Goal: Task Accomplishment & Management: Use online tool/utility

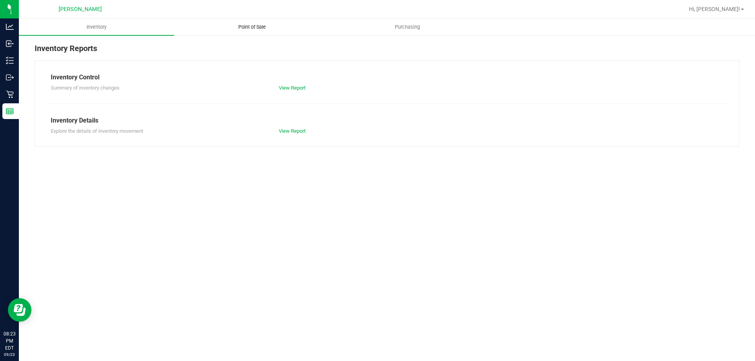
click at [260, 27] on span "Point of Sale" at bounding box center [252, 27] width 49 height 7
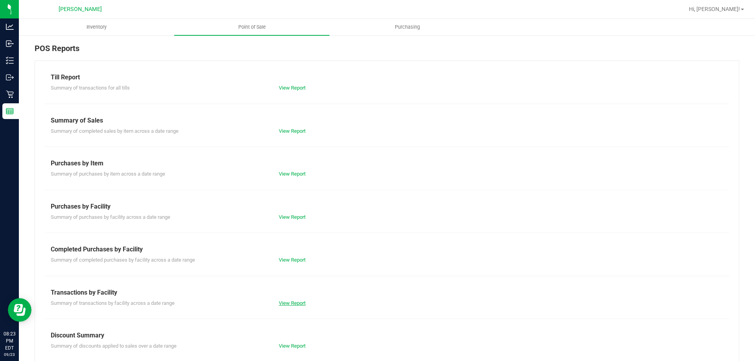
click at [286, 305] on link "View Report" at bounding box center [292, 303] width 27 height 6
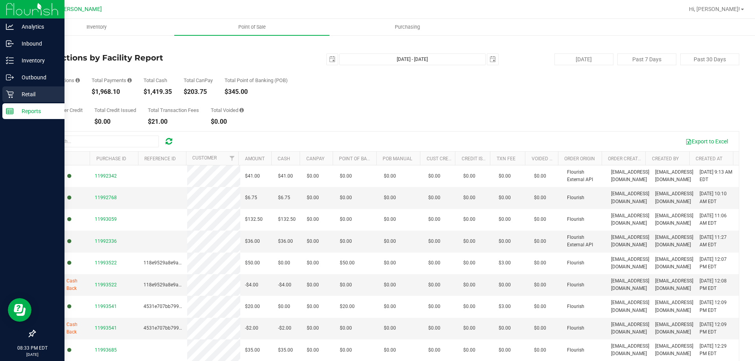
click at [7, 96] on icon at bounding box center [10, 94] width 8 height 8
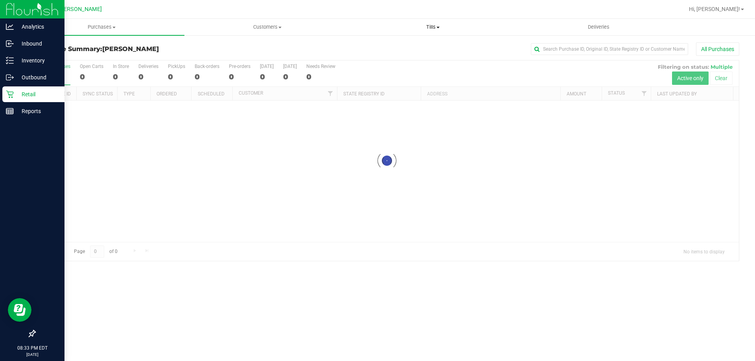
click at [437, 28] on span "Tills" at bounding box center [432, 27] width 165 height 7
click at [391, 56] on span "Reconcile e-payments" at bounding box center [389, 56] width 78 height 7
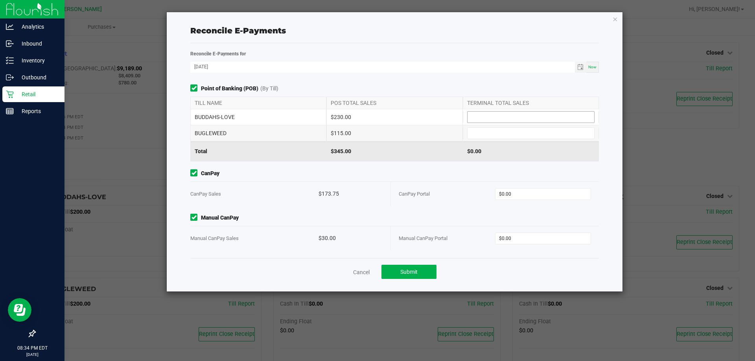
click at [520, 112] on input at bounding box center [531, 117] width 127 height 11
type input "$230.00"
click at [508, 136] on input at bounding box center [531, 133] width 127 height 11
type input "$115.00"
click at [522, 196] on input "0" at bounding box center [544, 194] width 96 height 11
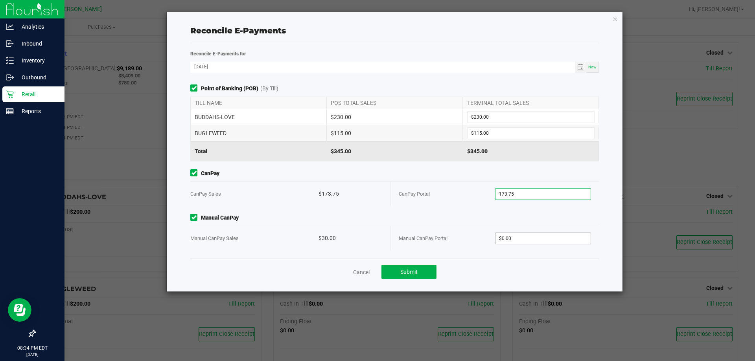
type input "$173.75"
click at [521, 237] on input "0" at bounding box center [544, 238] width 96 height 11
type input "$30.00"
click at [422, 270] on button "Submit" at bounding box center [409, 272] width 55 height 14
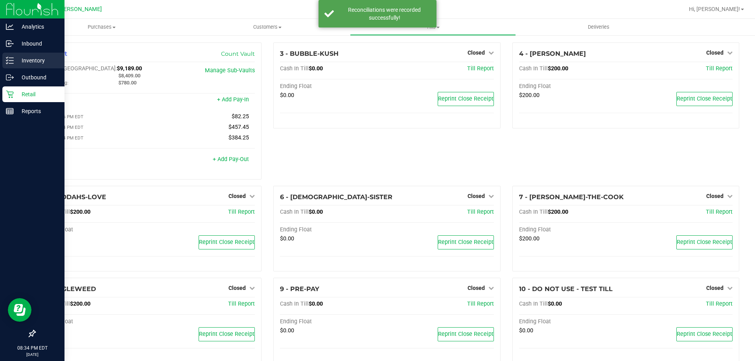
click at [33, 60] on p "Inventory" at bounding box center [37, 60] width 47 height 9
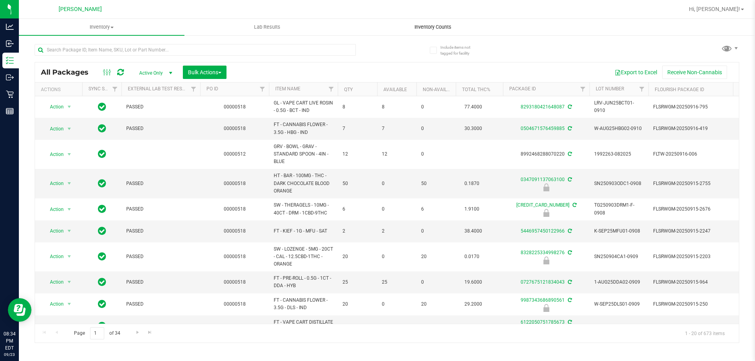
click at [415, 23] on uib-tab-heading "Inventory Counts" at bounding box center [432, 27] width 165 height 16
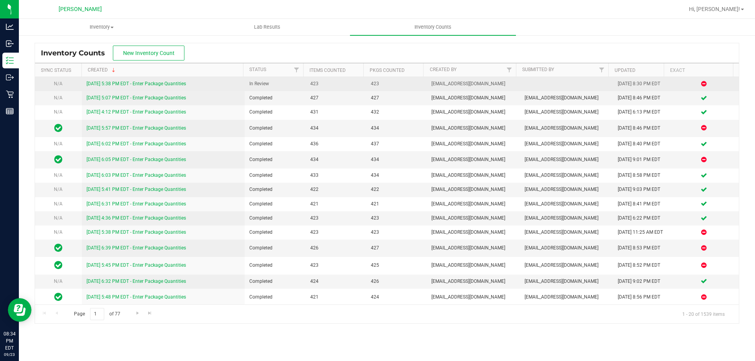
click at [155, 84] on link "[DATE] 5:38 PM EDT - Enter Package Quantities" at bounding box center [137, 84] width 100 height 6
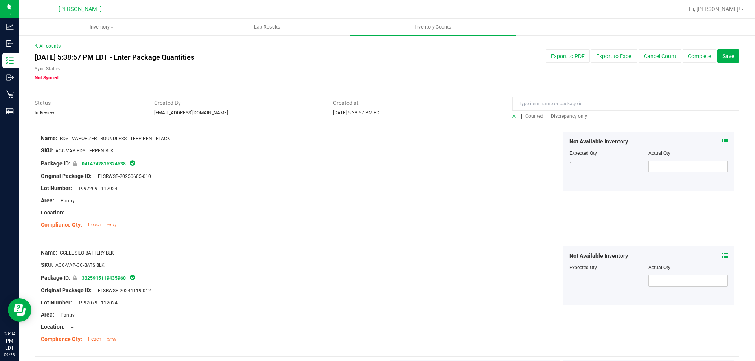
click at [565, 117] on span "Discrepancy only" at bounding box center [569, 117] width 36 height 6
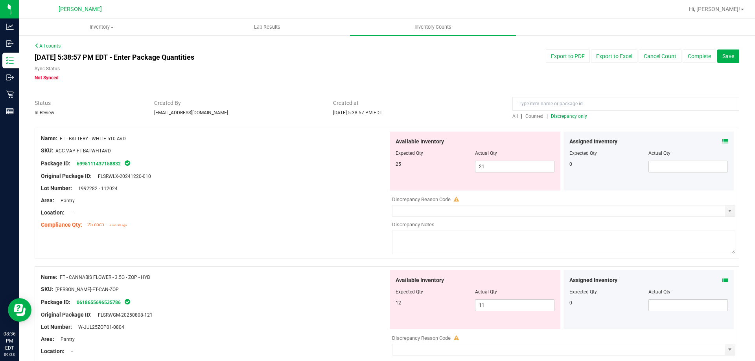
click at [723, 142] on icon at bounding box center [726, 142] width 6 height 6
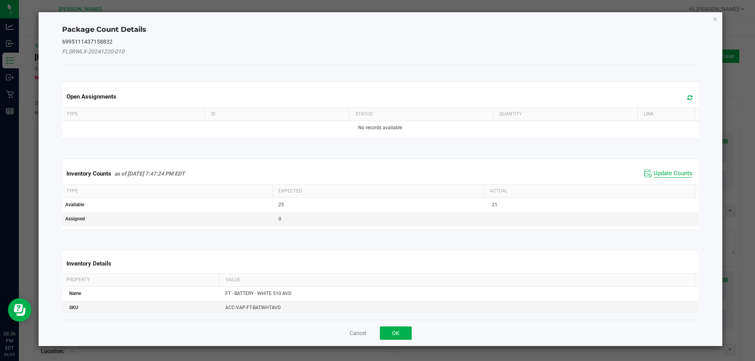
click at [656, 174] on span "Update Counts" at bounding box center [673, 174] width 39 height 8
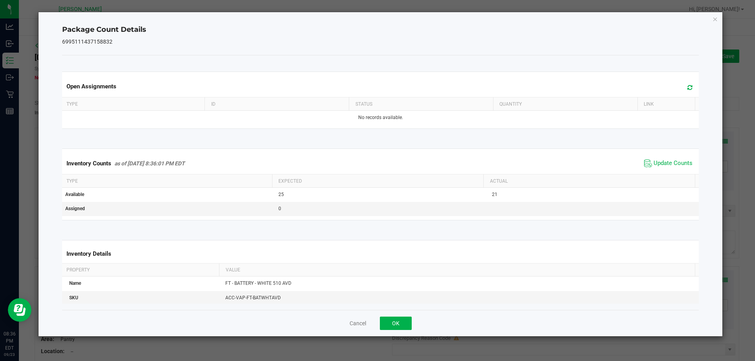
click at [412, 320] on div "Cancel OK" at bounding box center [380, 323] width 637 height 26
click at [405, 321] on button "OK" at bounding box center [396, 323] width 32 height 13
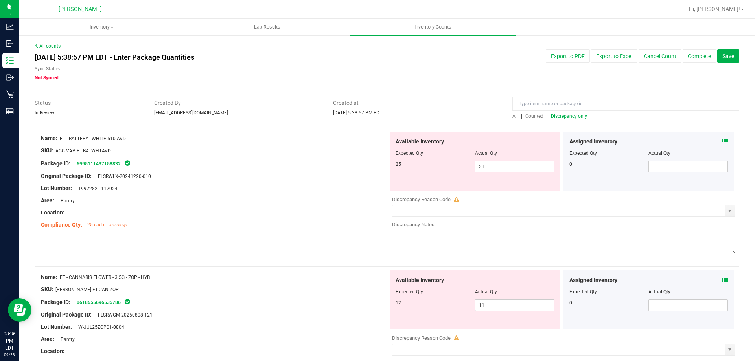
click at [723, 276] on span at bounding box center [726, 280] width 6 height 8
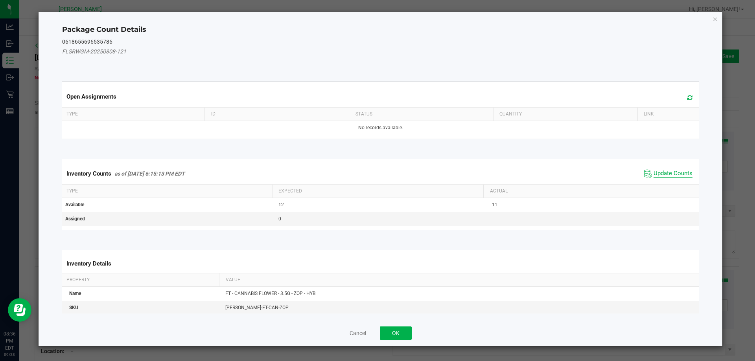
click at [661, 172] on span "Update Counts" at bounding box center [673, 174] width 39 height 8
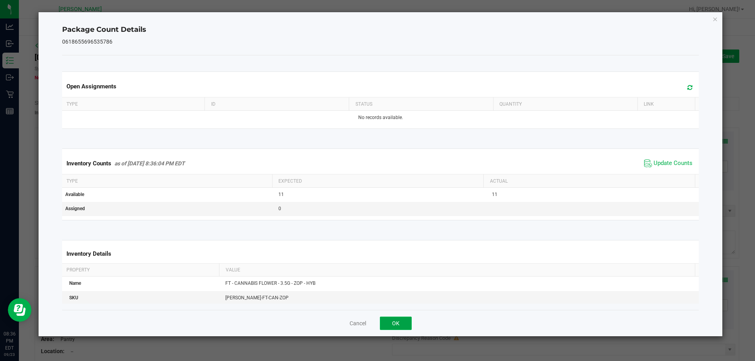
click at [396, 322] on button "OK" at bounding box center [396, 323] width 32 height 13
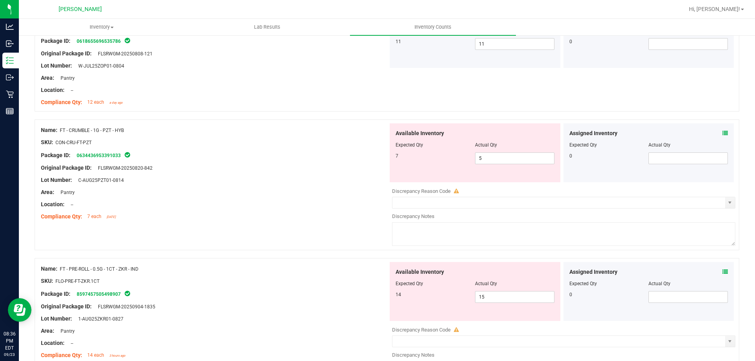
scroll to position [275, 0]
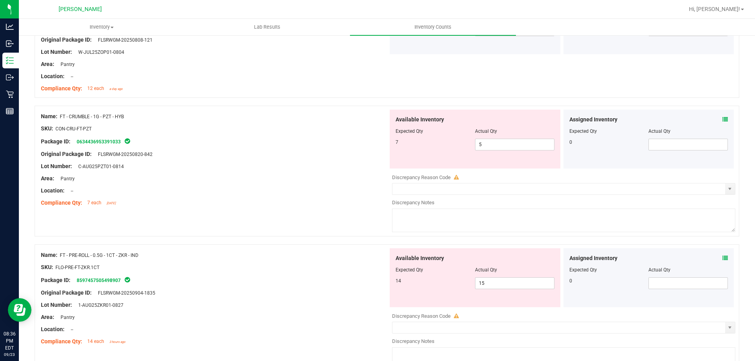
click at [723, 118] on icon at bounding box center [726, 120] width 6 height 6
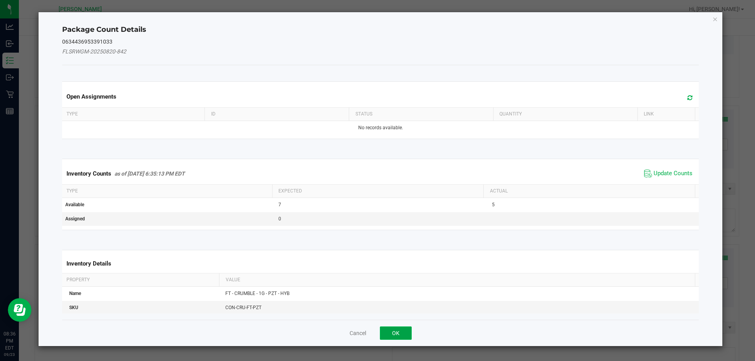
click at [403, 332] on button "OK" at bounding box center [396, 333] width 32 height 13
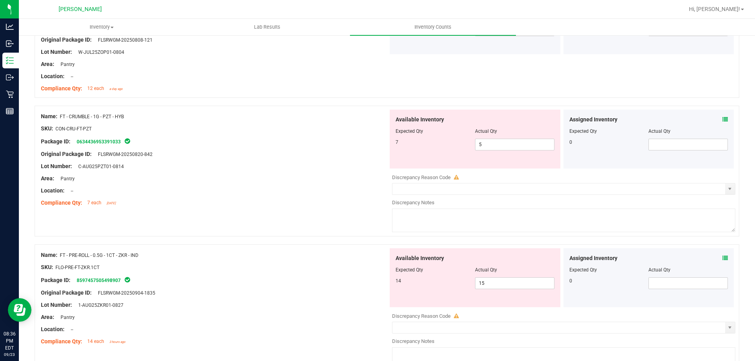
click at [722, 257] on div "Assigned Inventory Expected Qty Actual Qty 0" at bounding box center [649, 278] width 171 height 59
click at [723, 257] on icon at bounding box center [726, 259] width 6 height 6
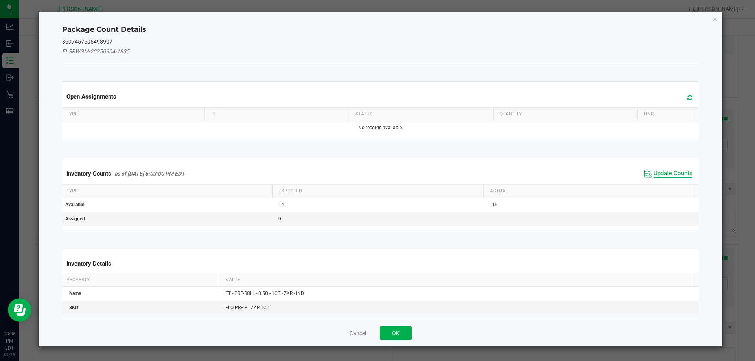
click at [682, 174] on span "Update Counts" at bounding box center [673, 174] width 39 height 8
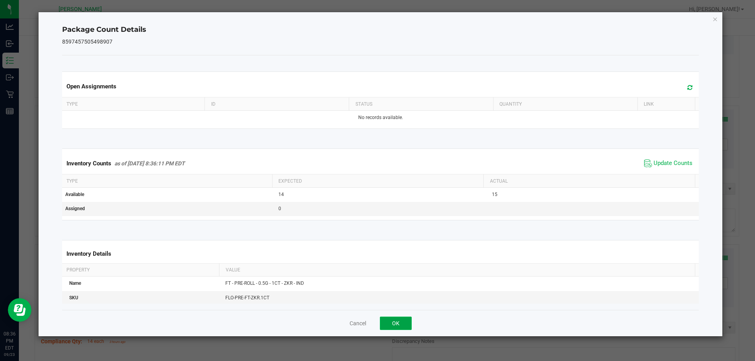
click at [406, 321] on button "OK" at bounding box center [396, 323] width 32 height 13
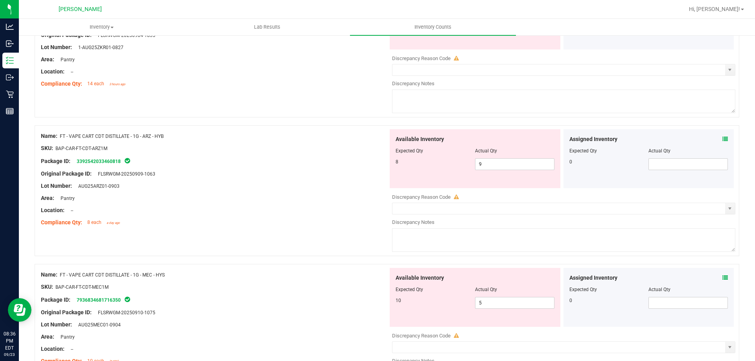
scroll to position [551, 0]
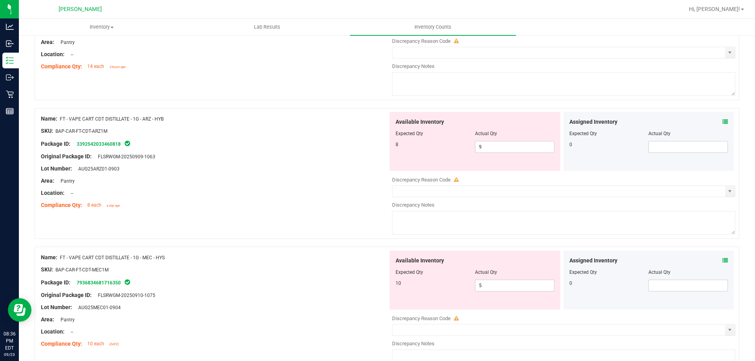
click at [723, 119] on icon at bounding box center [726, 122] width 6 height 6
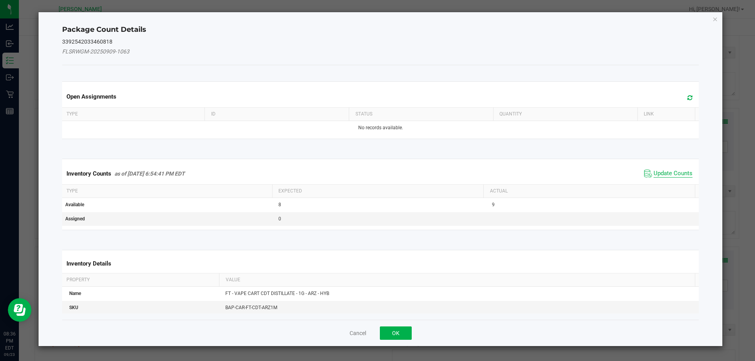
click at [667, 171] on span "Update Counts" at bounding box center [673, 174] width 39 height 8
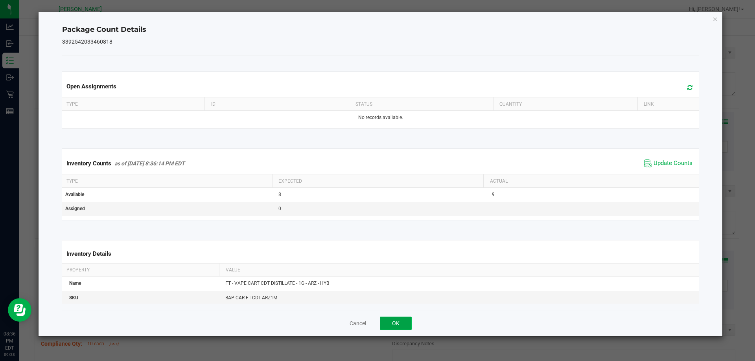
click at [404, 323] on button "OK" at bounding box center [396, 323] width 32 height 13
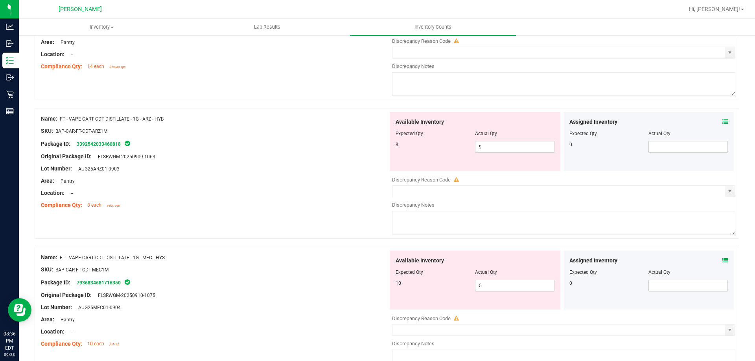
click at [723, 260] on icon at bounding box center [726, 261] width 6 height 6
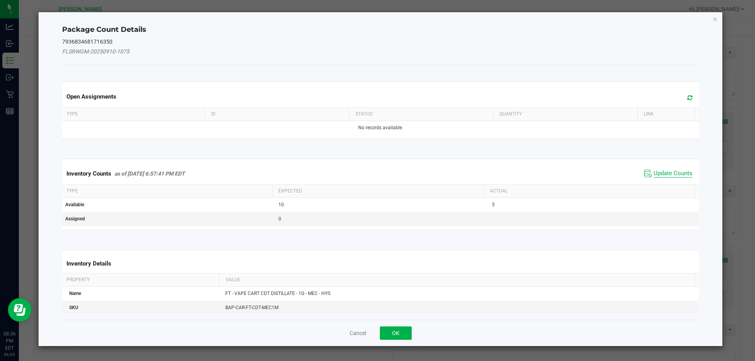
click at [676, 173] on span "Update Counts" at bounding box center [673, 174] width 39 height 8
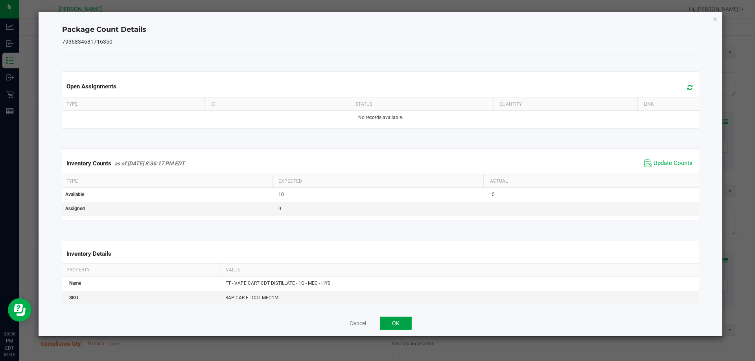
click at [402, 322] on button "OK" at bounding box center [396, 323] width 32 height 13
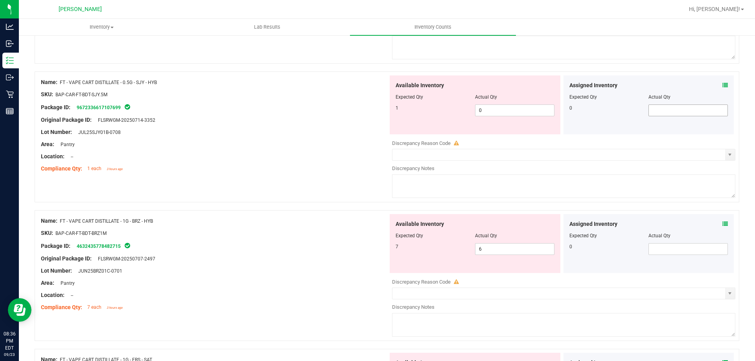
scroll to position [865, 0]
click at [723, 83] on icon at bounding box center [726, 85] width 6 height 6
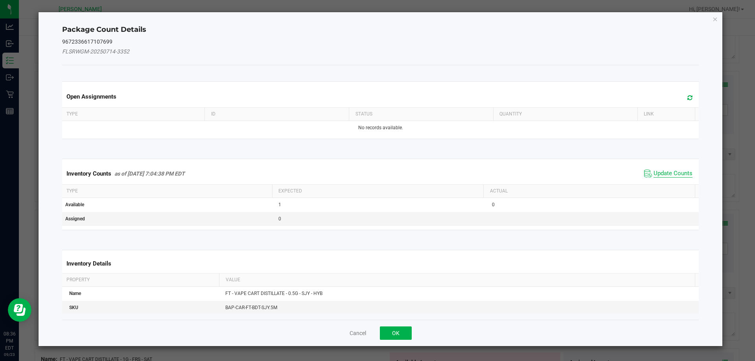
click at [655, 171] on span "Update Counts" at bounding box center [673, 174] width 39 height 8
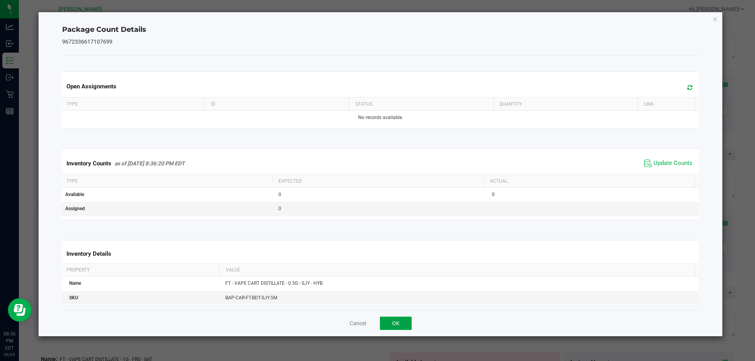
click at [399, 324] on button "OK" at bounding box center [396, 323] width 32 height 13
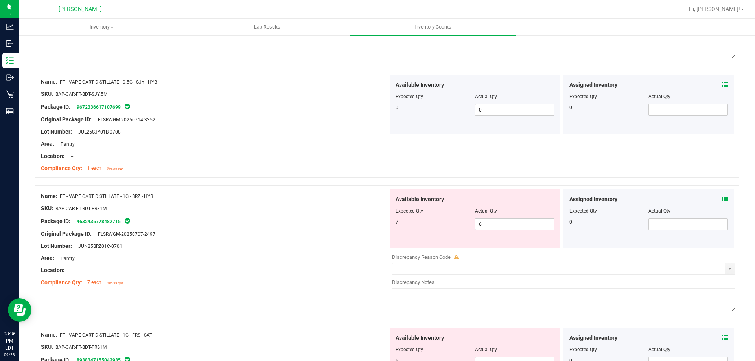
click at [723, 199] on icon at bounding box center [726, 200] width 6 height 6
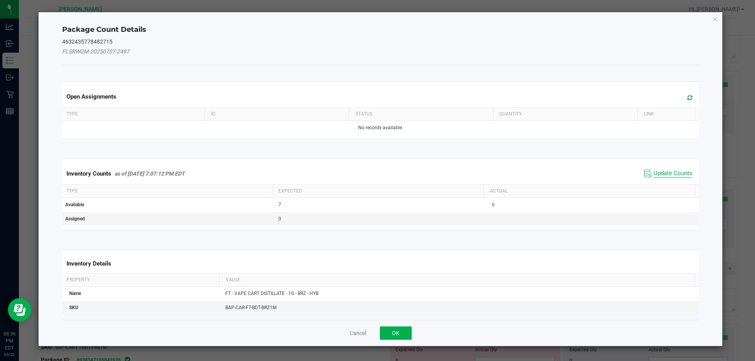
click at [665, 175] on span "Update Counts" at bounding box center [673, 174] width 39 height 8
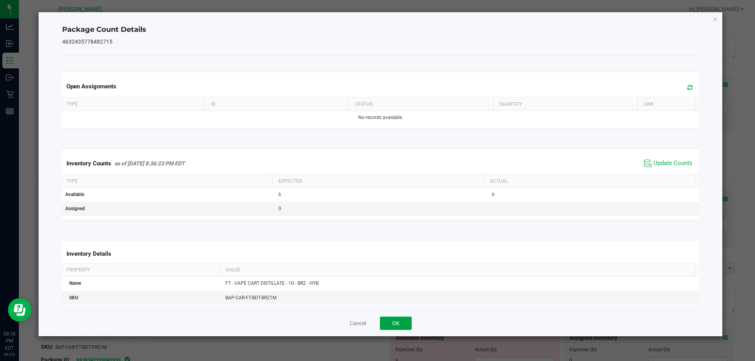
click at [396, 324] on button "OK" at bounding box center [396, 323] width 32 height 13
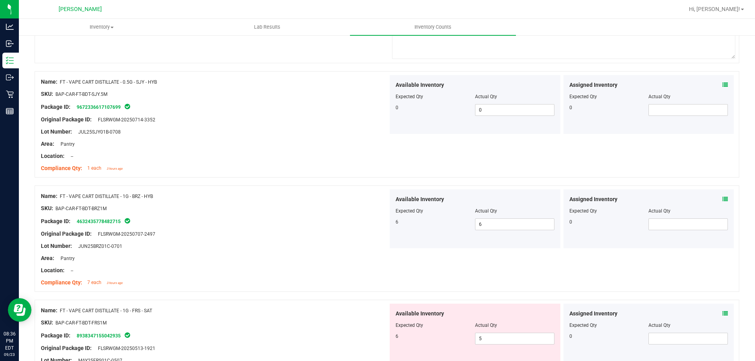
click at [723, 316] on icon at bounding box center [726, 314] width 6 height 6
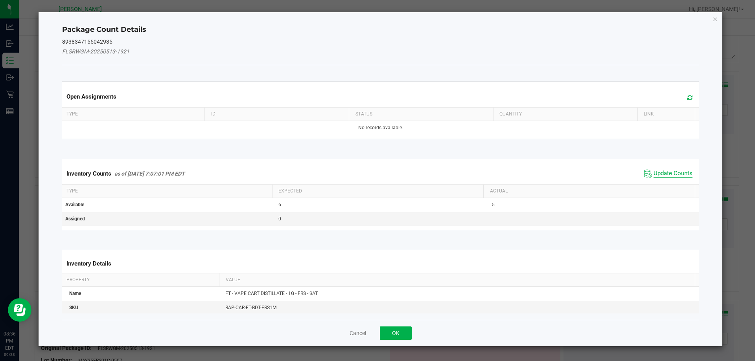
click at [674, 170] on span "Update Counts" at bounding box center [673, 174] width 39 height 8
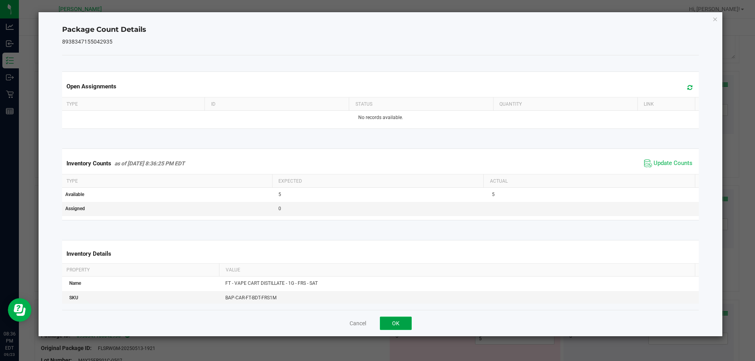
click at [405, 320] on button "OK" at bounding box center [396, 323] width 32 height 13
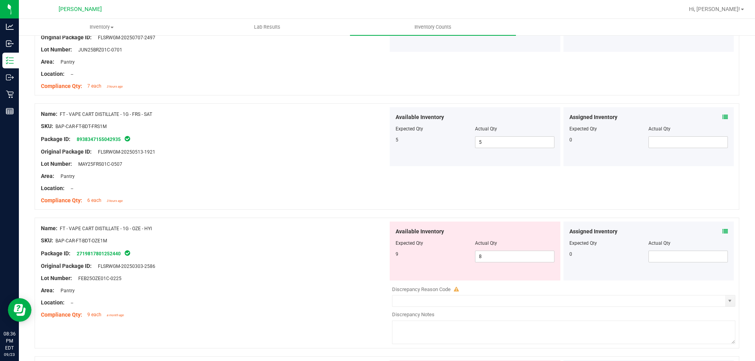
scroll to position [1180, 0]
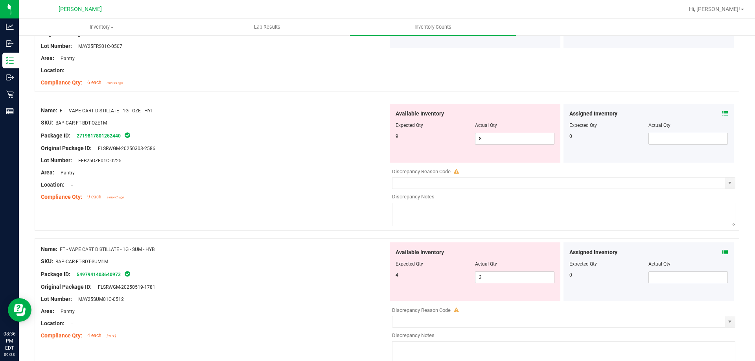
click at [723, 114] on icon at bounding box center [726, 114] width 6 height 6
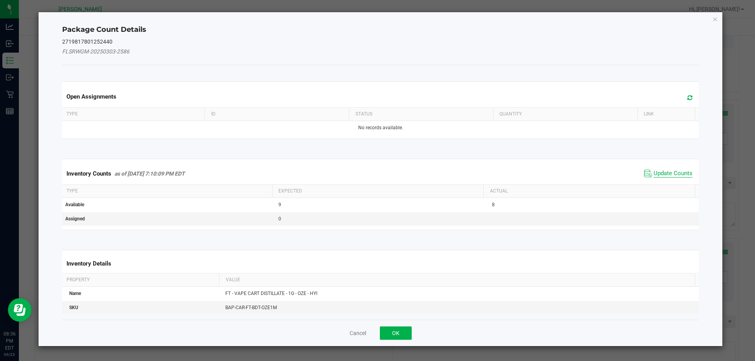
click at [663, 176] on span "Update Counts" at bounding box center [673, 174] width 39 height 8
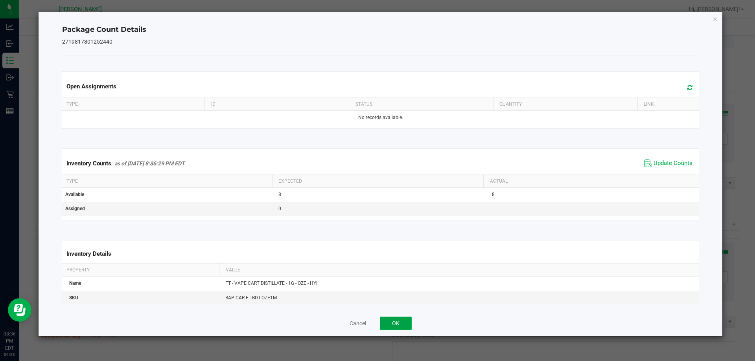
click at [402, 321] on button "OK" at bounding box center [396, 323] width 32 height 13
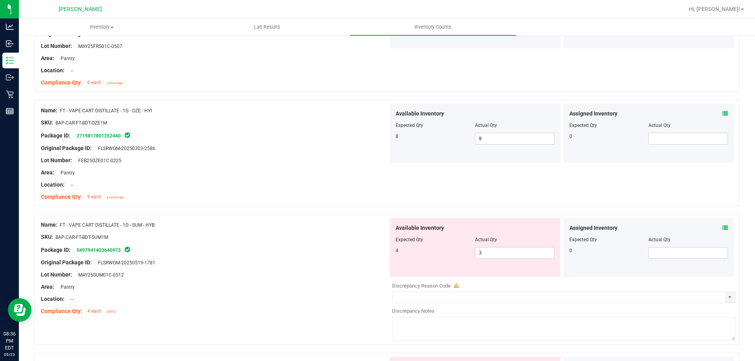
click at [723, 228] on icon at bounding box center [726, 228] width 6 height 6
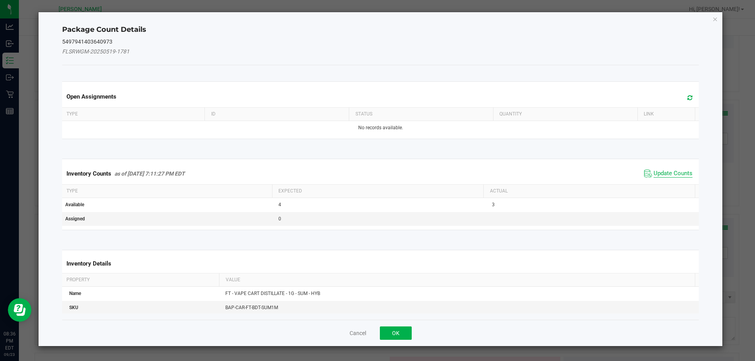
click at [675, 172] on span "Update Counts" at bounding box center [673, 174] width 39 height 8
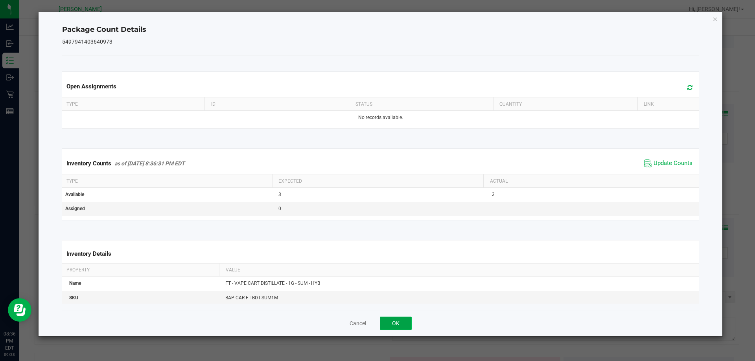
click at [402, 321] on button "OK" at bounding box center [396, 323] width 32 height 13
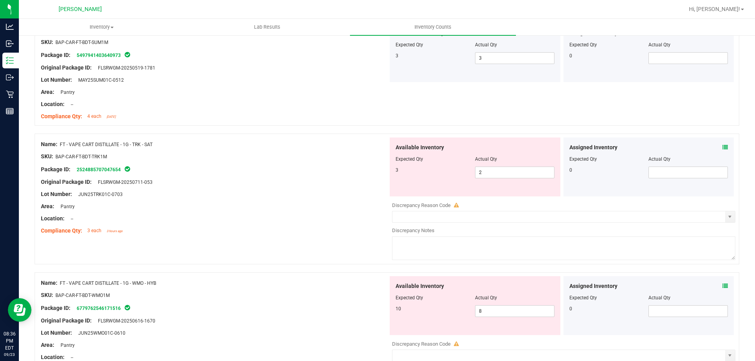
scroll to position [1377, 0]
drag, startPoint x: 723, startPoint y: 144, endPoint x: 718, endPoint y: 148, distance: 7.0
click at [721, 145] on div "Assigned Inventory Expected Qty Actual Qty 0" at bounding box center [649, 165] width 171 height 59
click at [723, 148] on icon at bounding box center [726, 146] width 6 height 6
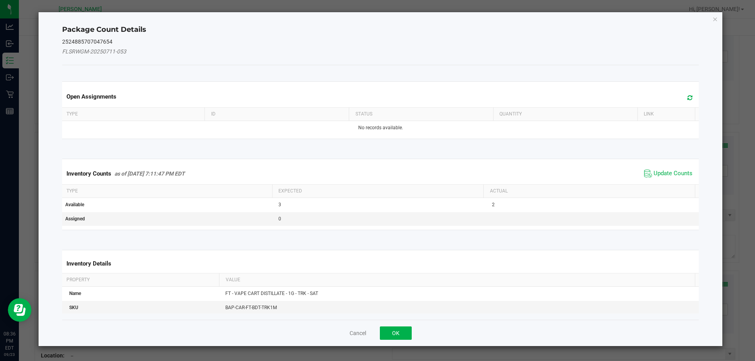
click at [662, 181] on div "Inventory Counts as of [DATE] 7:11:47 PM EDT Update Counts" at bounding box center [381, 173] width 640 height 21
click at [662, 175] on span "Update Counts" at bounding box center [673, 174] width 39 height 8
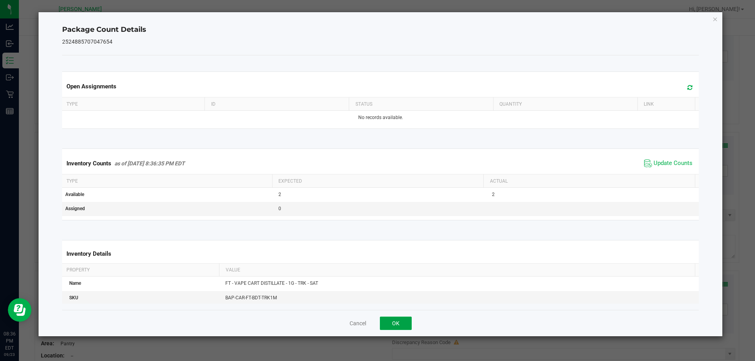
click at [390, 319] on button "OK" at bounding box center [396, 323] width 32 height 13
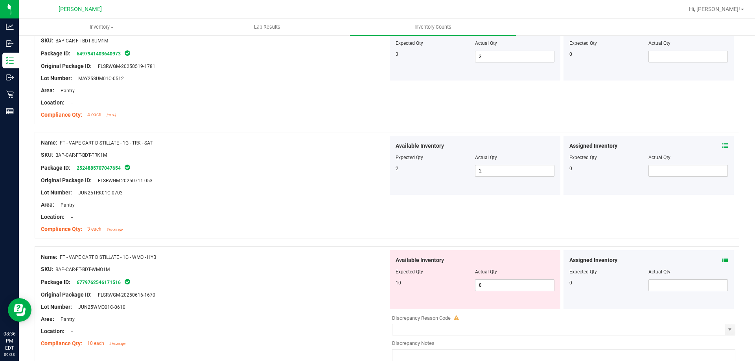
click at [723, 259] on icon at bounding box center [726, 261] width 6 height 6
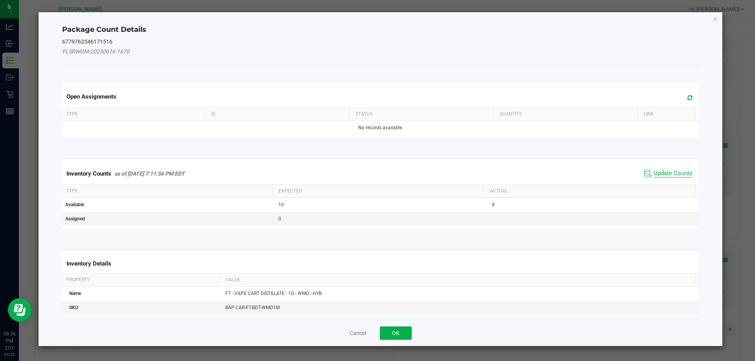
click at [675, 172] on span "Update Counts" at bounding box center [673, 174] width 39 height 8
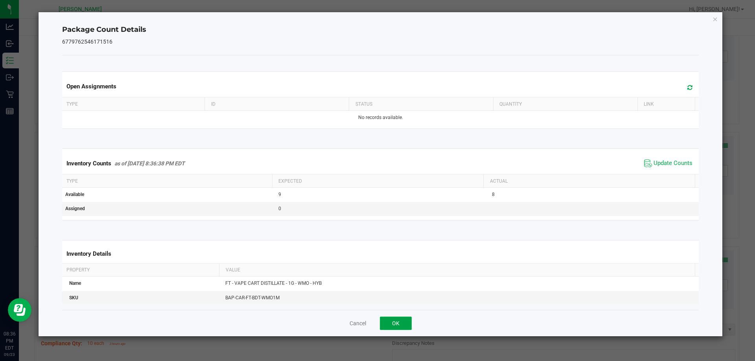
click at [407, 321] on button "OK" at bounding box center [396, 323] width 32 height 13
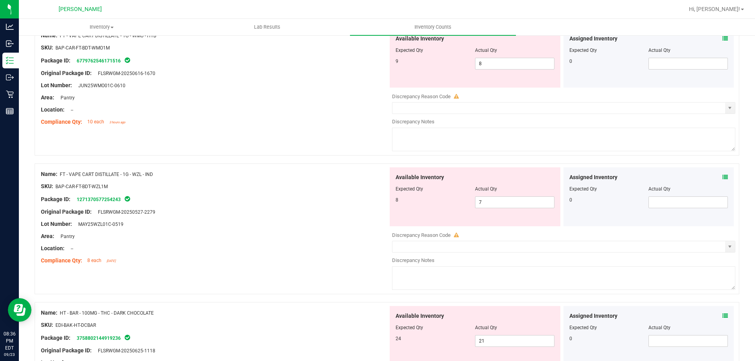
scroll to position [1613, 0]
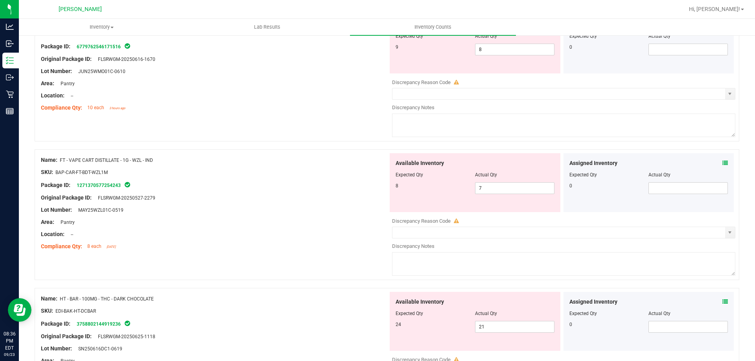
click at [723, 162] on icon at bounding box center [726, 163] width 6 height 6
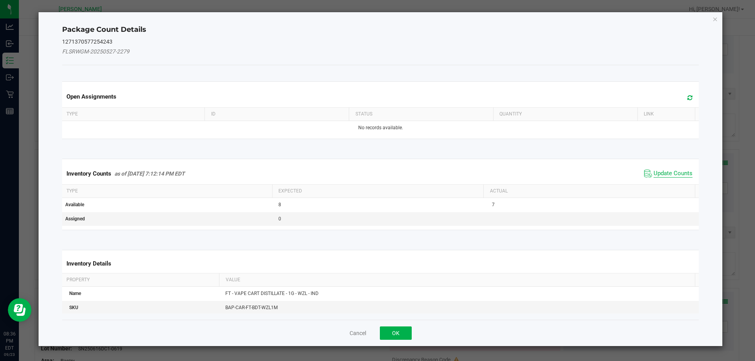
click at [660, 175] on span "Update Counts" at bounding box center [673, 174] width 39 height 8
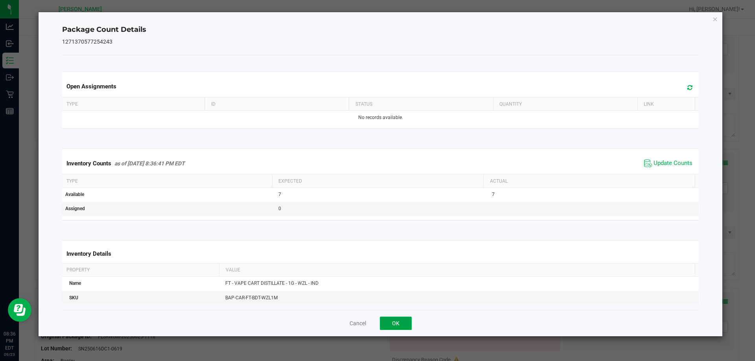
click at [398, 317] on button "OK" at bounding box center [396, 323] width 32 height 13
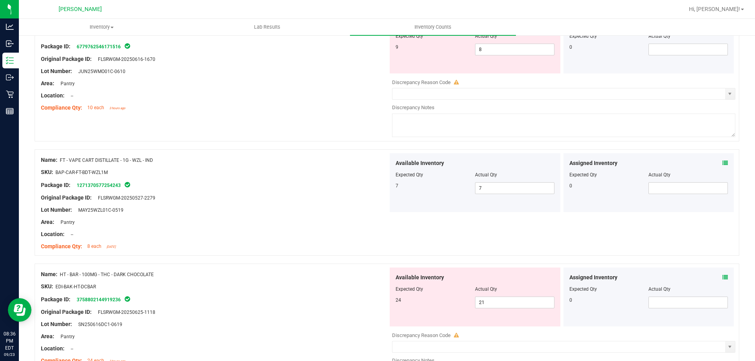
click at [723, 276] on icon at bounding box center [726, 278] width 6 height 6
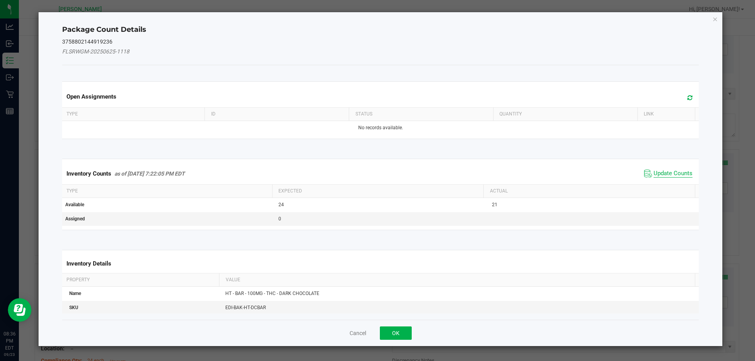
click at [671, 170] on span "Update Counts" at bounding box center [673, 174] width 39 height 8
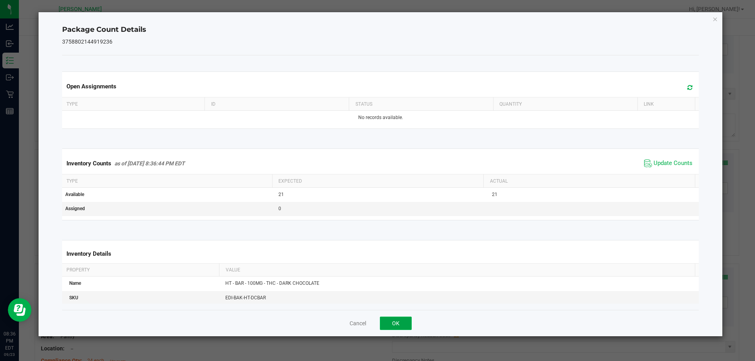
click at [408, 322] on button "OK" at bounding box center [396, 323] width 32 height 13
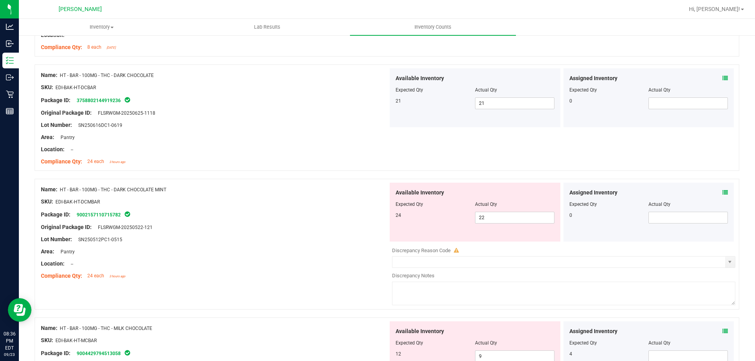
scroll to position [1888, 0]
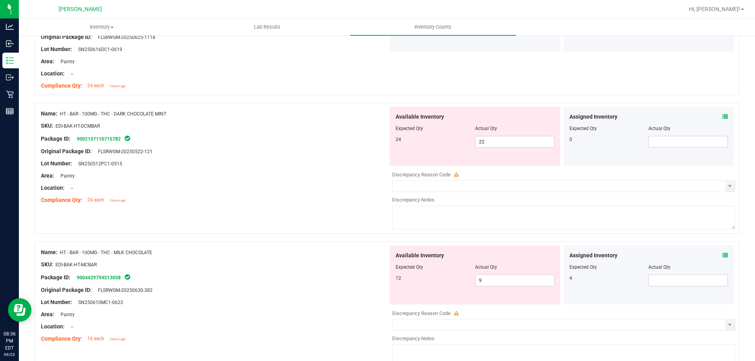
click at [723, 114] on div "Assigned Inventory Expected Qty Actual Qty 0" at bounding box center [649, 136] width 171 height 59
click at [723, 116] on icon at bounding box center [726, 117] width 6 height 6
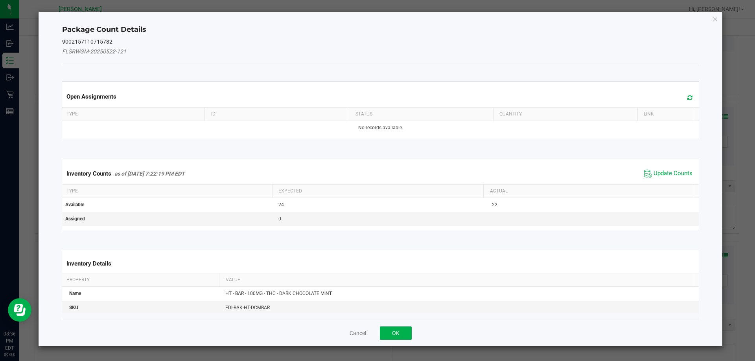
click at [659, 164] on div "Inventory Counts as of [DATE] 7:22:19 PM EDT Update Counts" at bounding box center [381, 173] width 640 height 21
click at [659, 173] on span "Update Counts" at bounding box center [673, 174] width 39 height 8
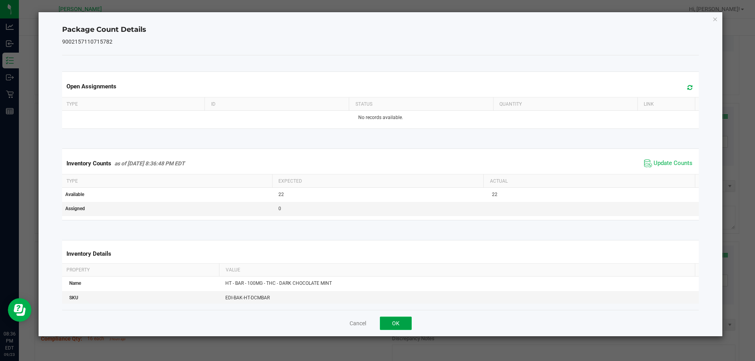
click at [398, 317] on button "OK" at bounding box center [396, 323] width 32 height 13
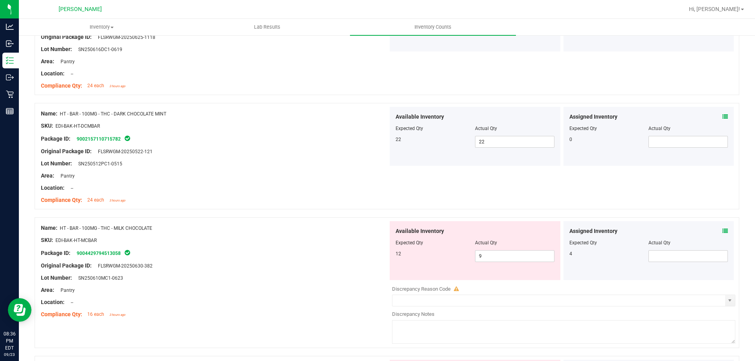
click at [723, 233] on icon at bounding box center [726, 232] width 6 height 6
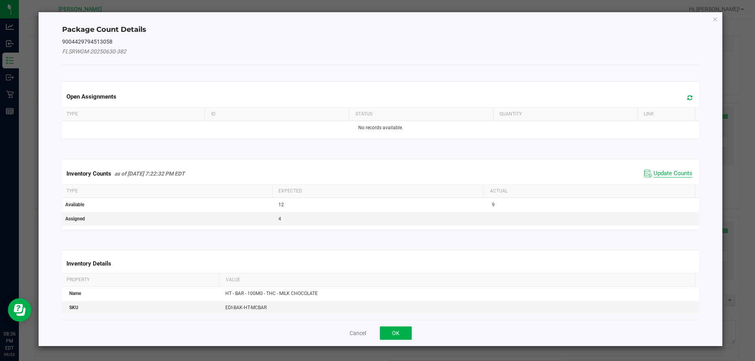
click at [681, 173] on span "Update Counts" at bounding box center [673, 174] width 39 height 8
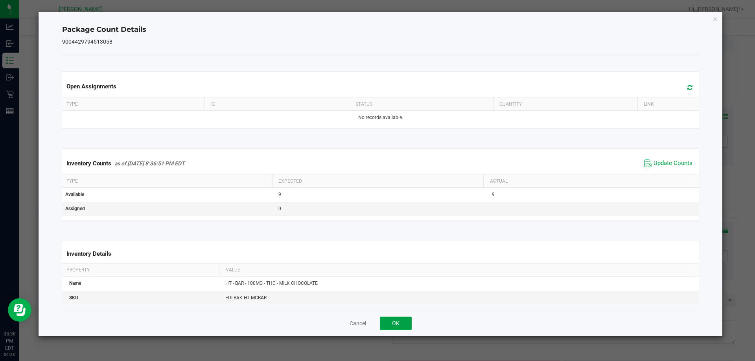
click at [390, 325] on button "OK" at bounding box center [396, 323] width 32 height 13
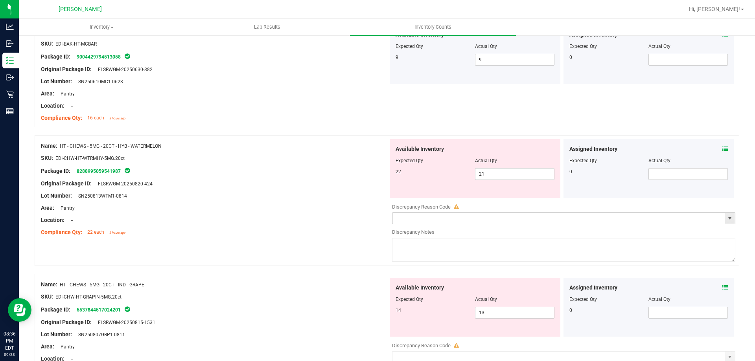
scroll to position [2163, 0]
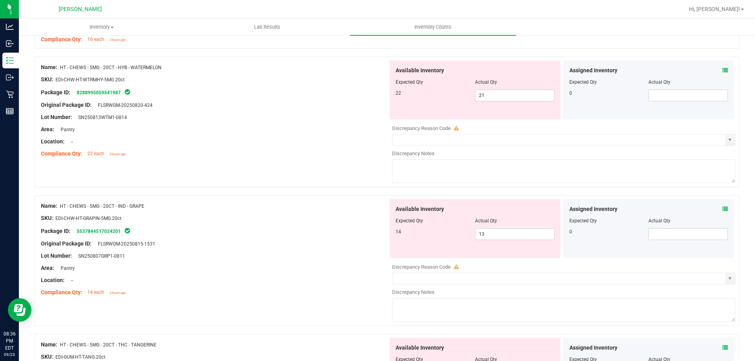
click at [716, 70] on div "Assigned Inventory" at bounding box center [649, 70] width 159 height 8
click at [723, 72] on icon at bounding box center [726, 71] width 6 height 6
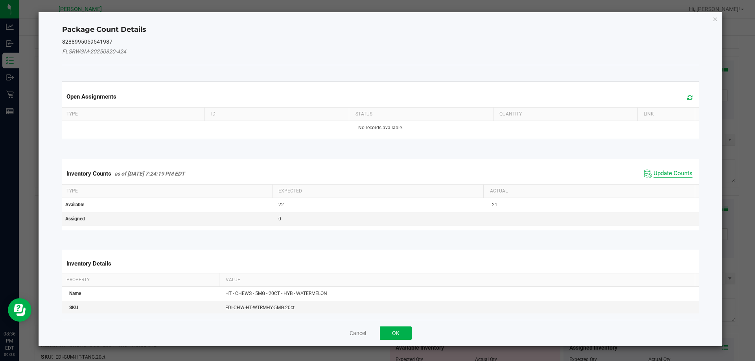
click at [660, 171] on span "Update Counts" at bounding box center [673, 174] width 39 height 8
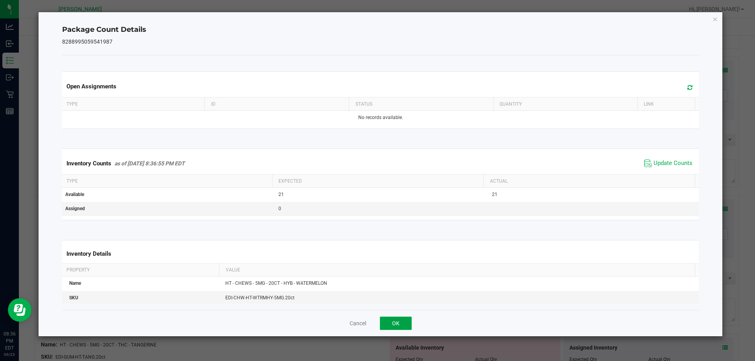
click at [401, 321] on button "OK" at bounding box center [396, 323] width 32 height 13
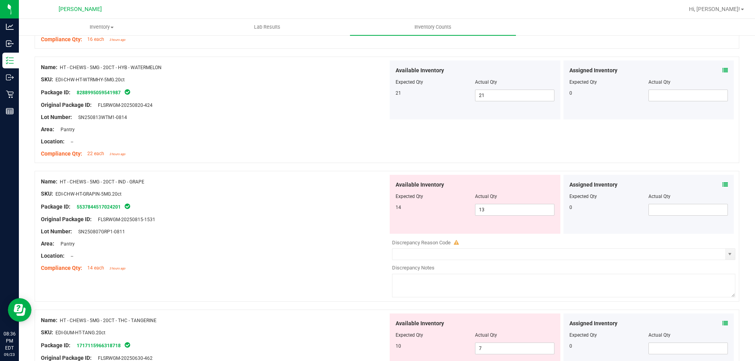
click at [723, 326] on icon at bounding box center [726, 324] width 6 height 6
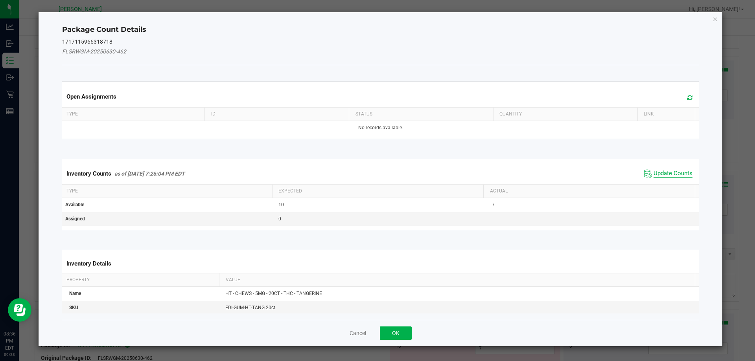
click at [669, 171] on span "Update Counts" at bounding box center [673, 174] width 39 height 8
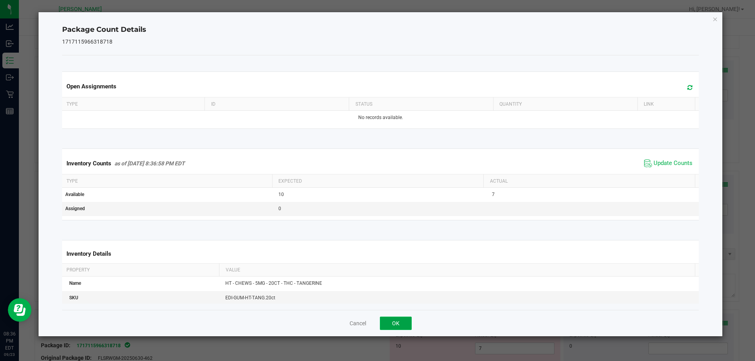
click at [406, 321] on button "OK" at bounding box center [396, 323] width 32 height 13
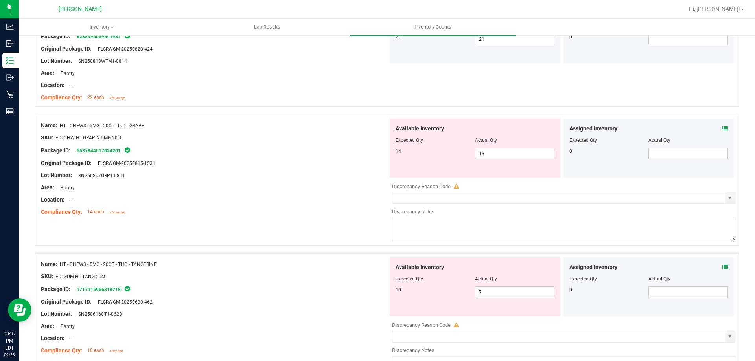
scroll to position [2277, 0]
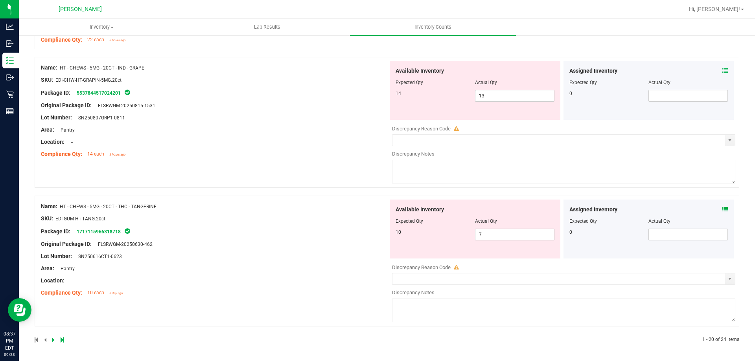
click at [723, 210] on icon at bounding box center [726, 210] width 6 height 6
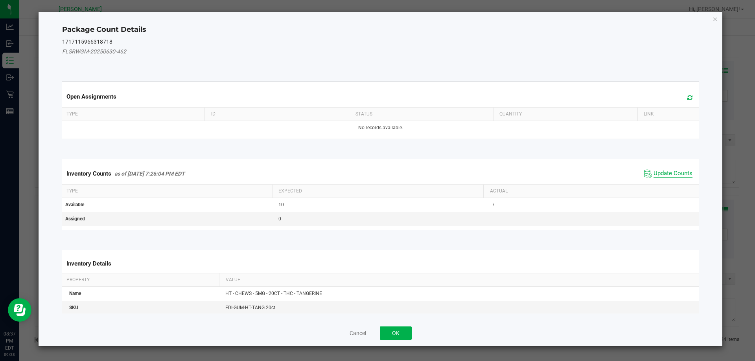
click at [675, 176] on span "Update Counts" at bounding box center [673, 174] width 39 height 8
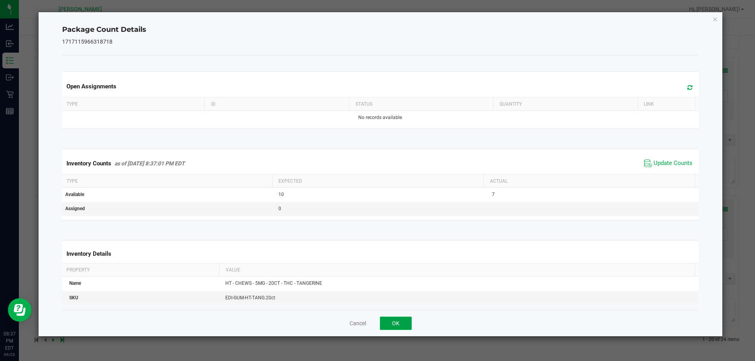
click at [394, 321] on button "OK" at bounding box center [396, 323] width 32 height 13
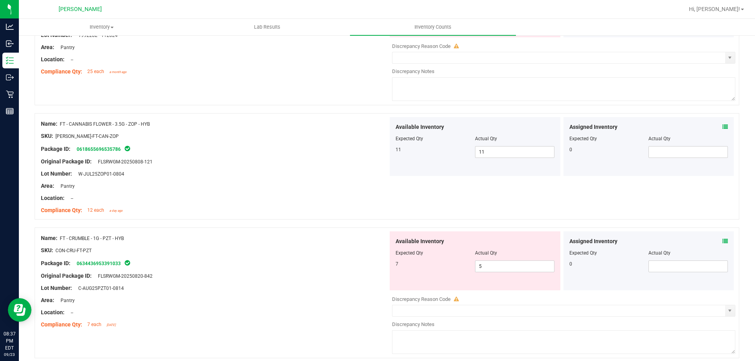
scroll to position [0, 0]
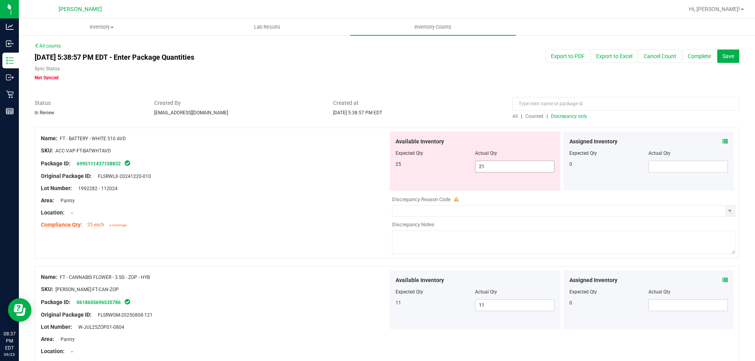
click at [504, 164] on span "21 21" at bounding box center [514, 167] width 79 height 12
type input "25"
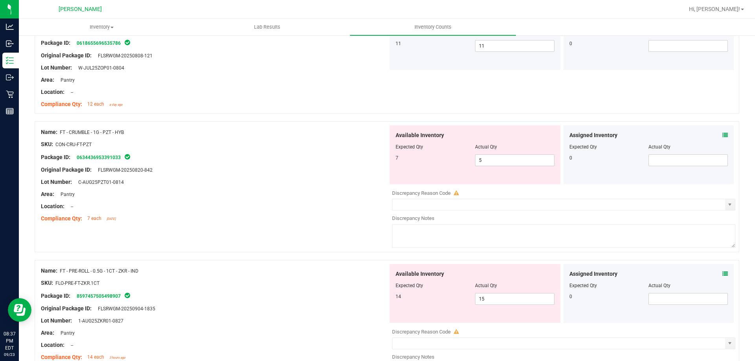
scroll to position [236, 0]
click at [500, 162] on span "5 5" at bounding box center [514, 160] width 79 height 12
type input "7"
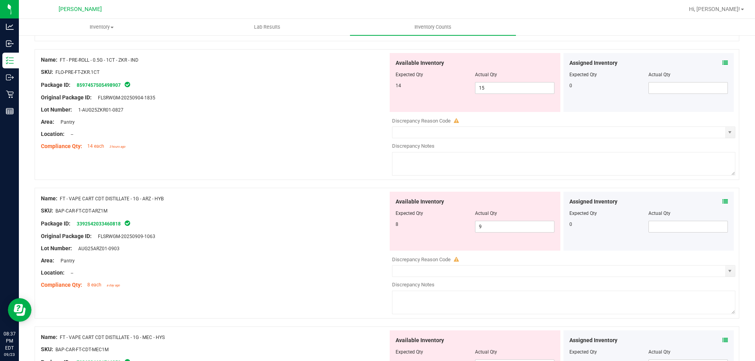
scroll to position [433, 0]
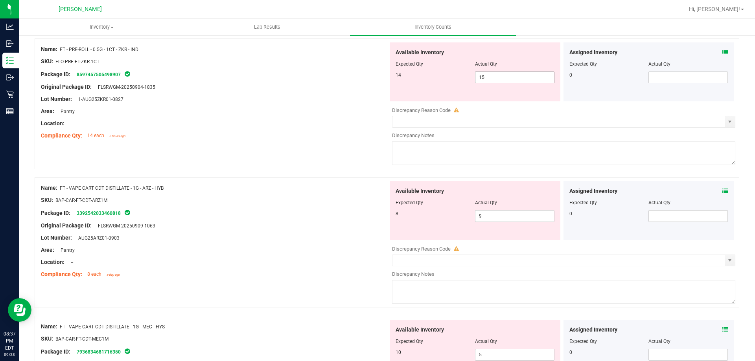
click at [484, 79] on span "15 15" at bounding box center [514, 78] width 79 height 12
type input "14"
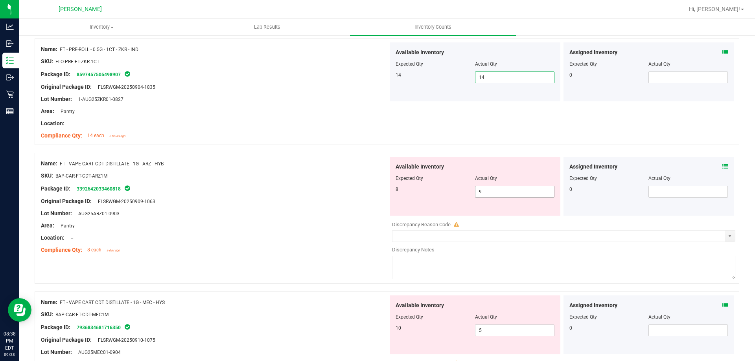
click at [488, 192] on span "9 9" at bounding box center [514, 192] width 79 height 12
click at [490, 76] on span "14 14" at bounding box center [514, 78] width 79 height 12
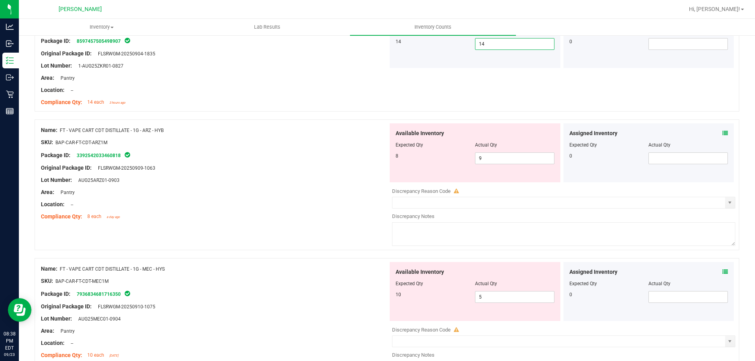
scroll to position [511, 0]
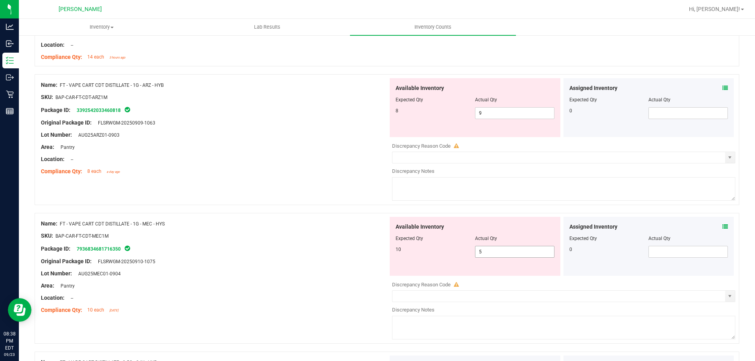
click at [496, 253] on span "5 5" at bounding box center [514, 252] width 79 height 12
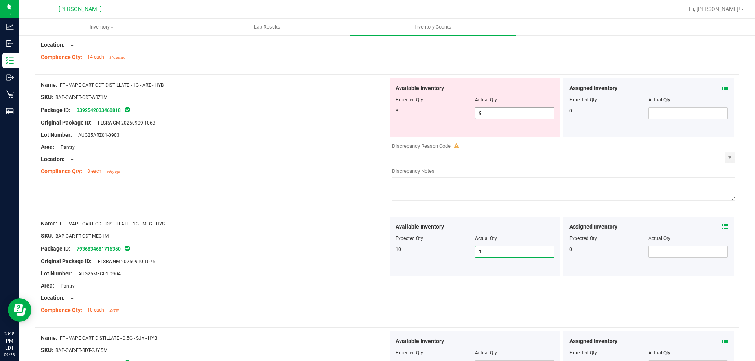
type input "10"
click at [481, 118] on span "9 9" at bounding box center [514, 113] width 79 height 12
type input "8"
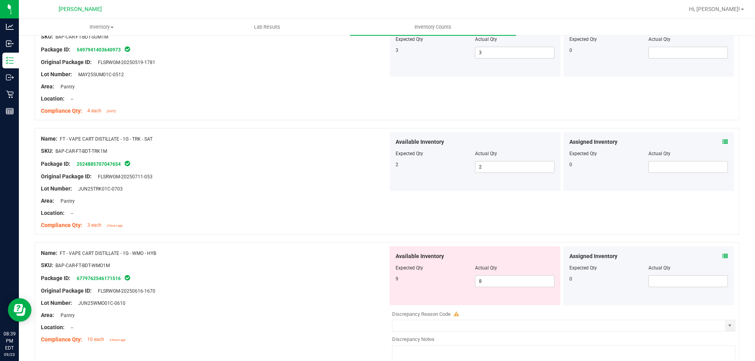
scroll to position [1377, 0]
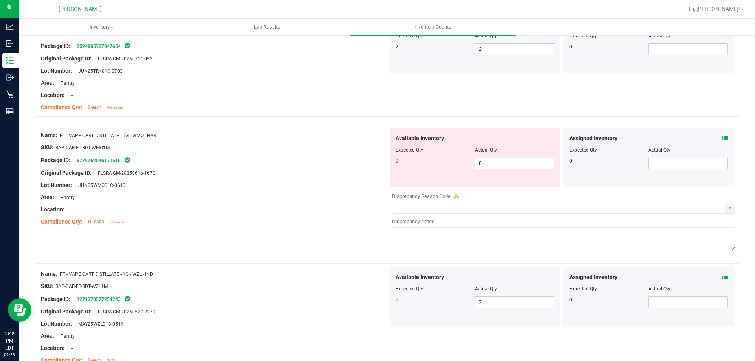
click at [501, 163] on span "8 8" at bounding box center [514, 164] width 79 height 12
type input "9"
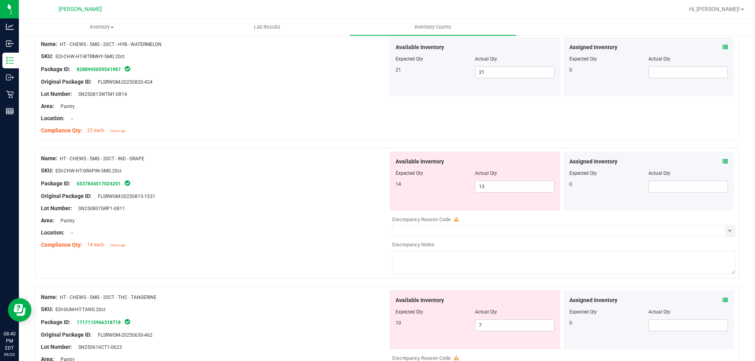
scroll to position [2045, 0]
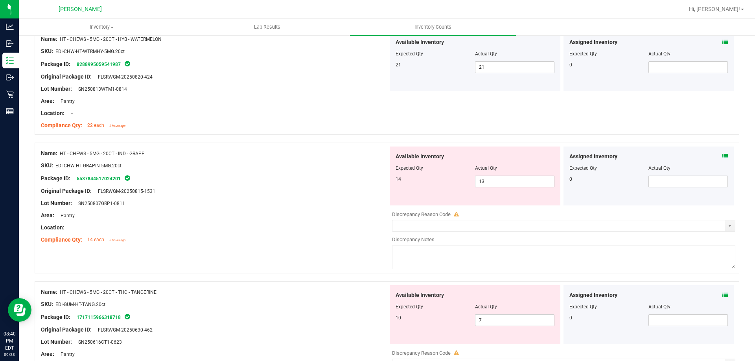
click at [723, 157] on icon at bounding box center [726, 157] width 6 height 6
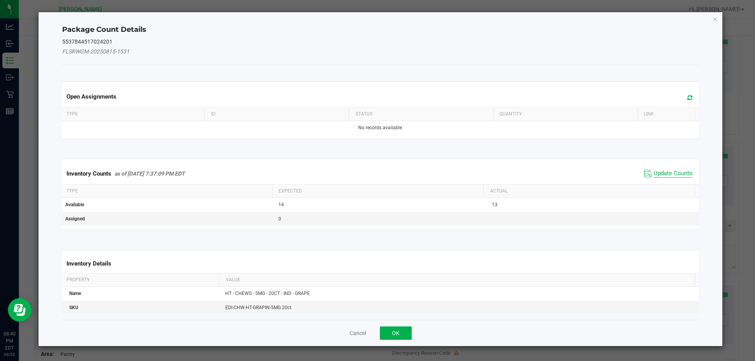
click at [657, 170] on span "Update Counts" at bounding box center [668, 174] width 52 height 12
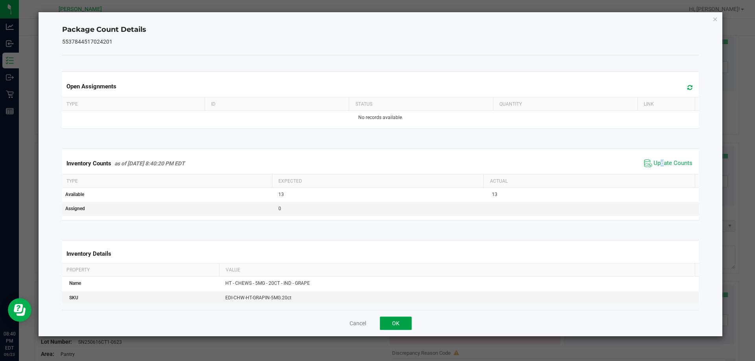
click at [390, 317] on button "OK" at bounding box center [396, 323] width 32 height 13
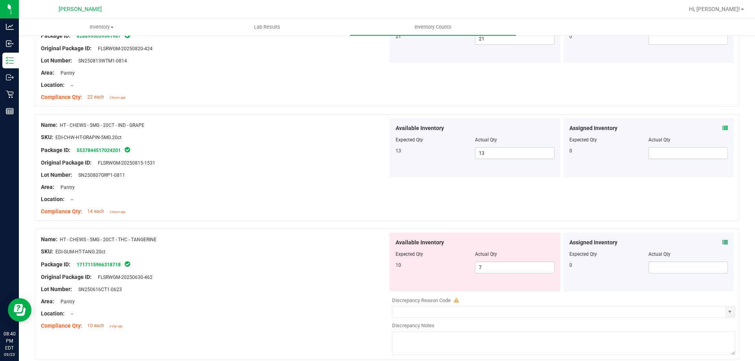
scroll to position [2107, 0]
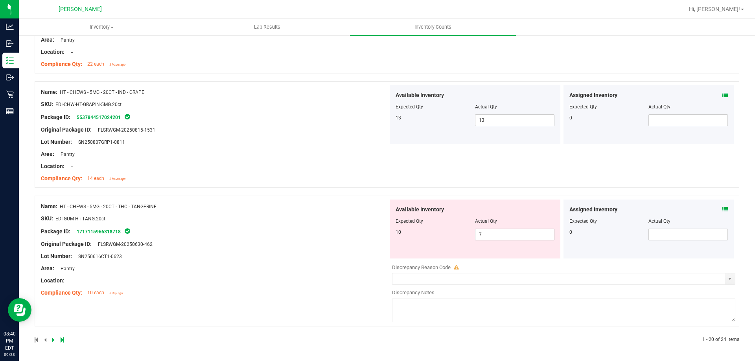
click at [723, 211] on icon at bounding box center [726, 210] width 6 height 6
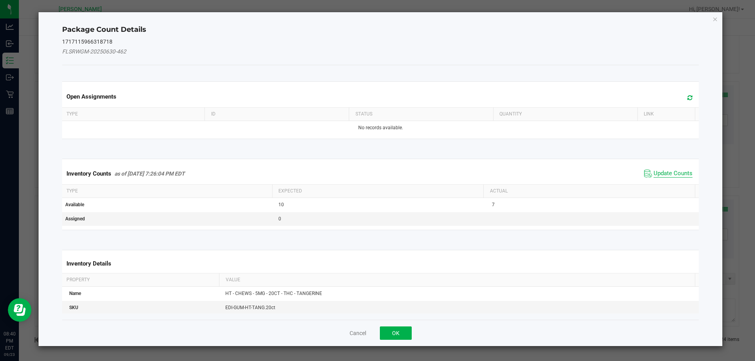
click at [672, 173] on span "Update Counts" at bounding box center [673, 174] width 39 height 8
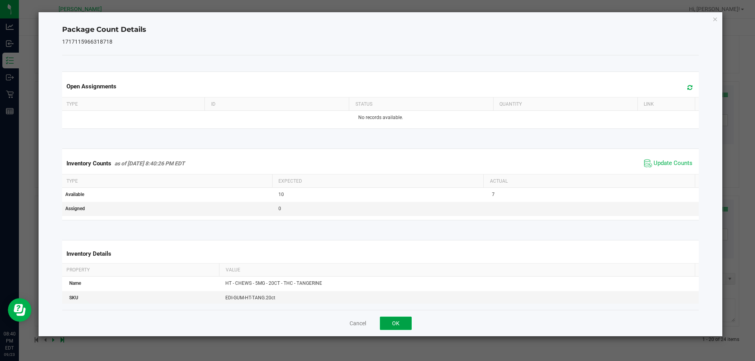
click at [396, 325] on button "OK" at bounding box center [396, 323] width 32 height 13
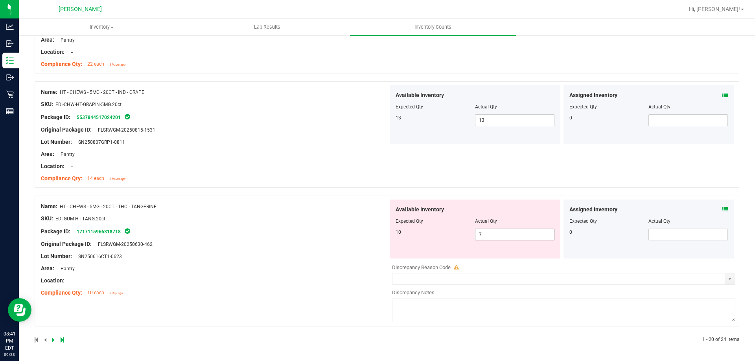
click at [490, 235] on span "7 7" at bounding box center [514, 235] width 79 height 12
type input "10"
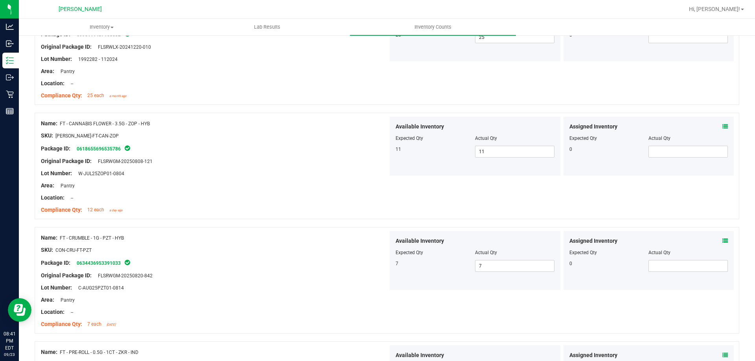
scroll to position [0, 0]
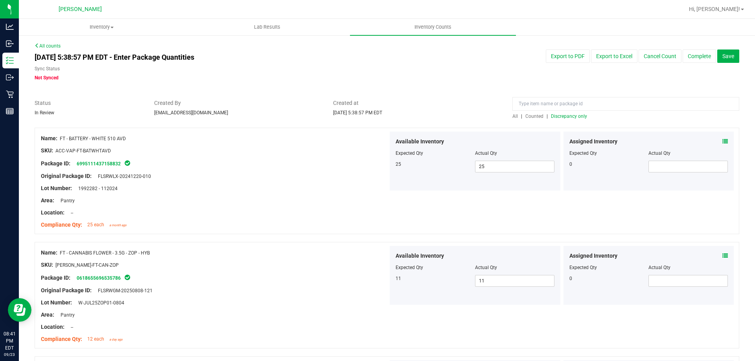
click at [562, 117] on span "Discrepancy only" at bounding box center [569, 117] width 36 height 6
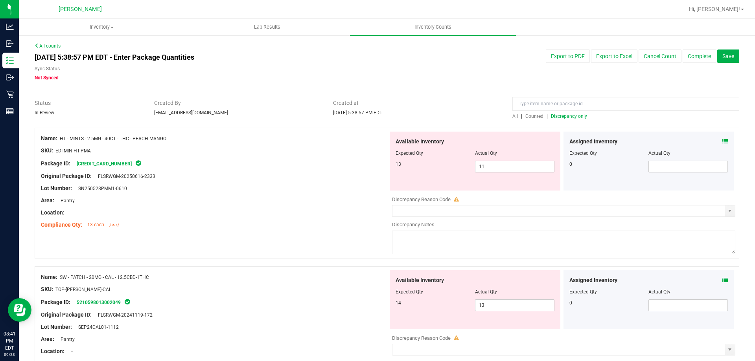
click at [723, 141] on icon at bounding box center [726, 142] width 6 height 6
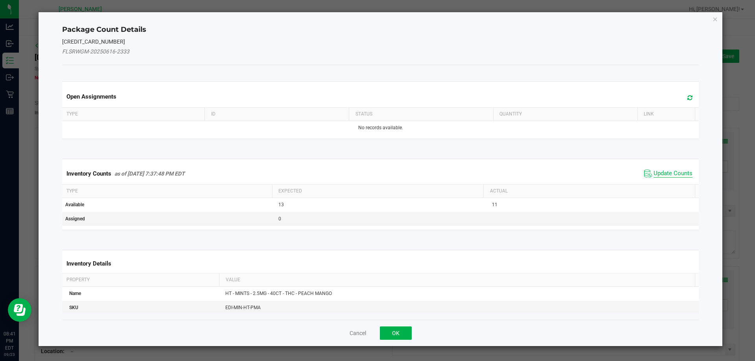
click at [662, 177] on span "Update Counts" at bounding box center [673, 174] width 39 height 8
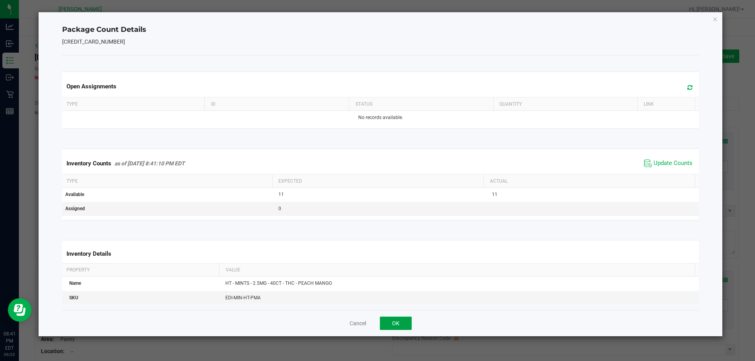
click at [385, 324] on button "OK" at bounding box center [396, 323] width 32 height 13
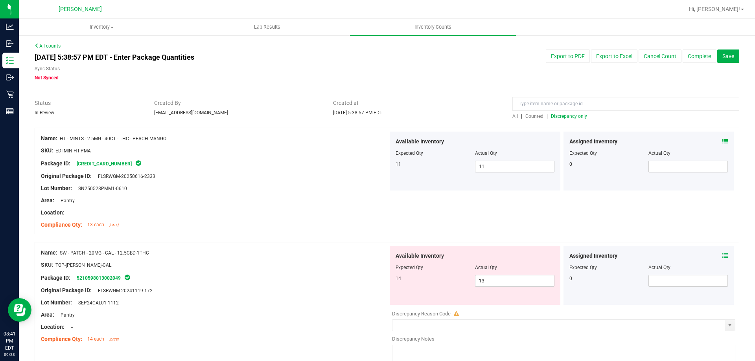
click at [723, 254] on icon at bounding box center [726, 256] width 6 height 6
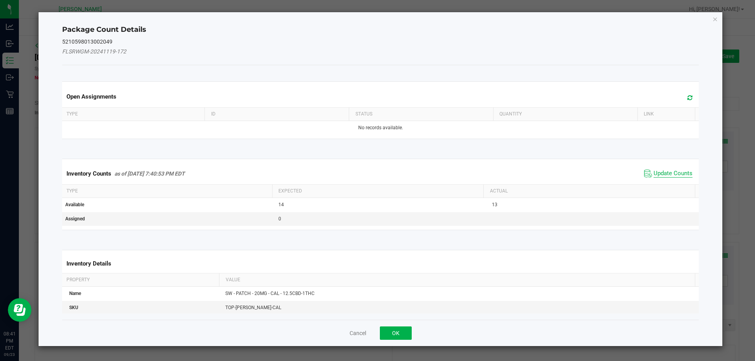
click at [665, 173] on span "Update Counts" at bounding box center [673, 174] width 39 height 8
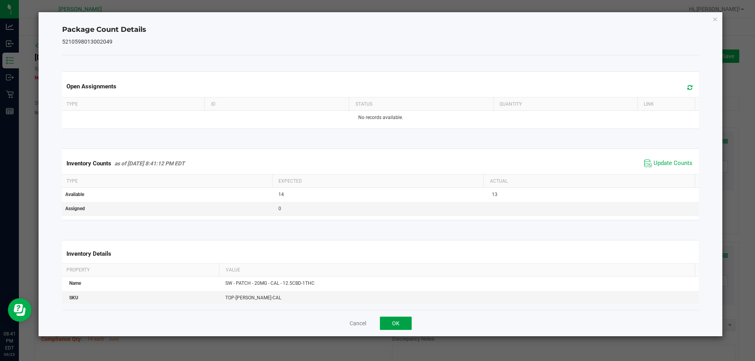
click at [406, 320] on button "OK" at bounding box center [396, 323] width 32 height 13
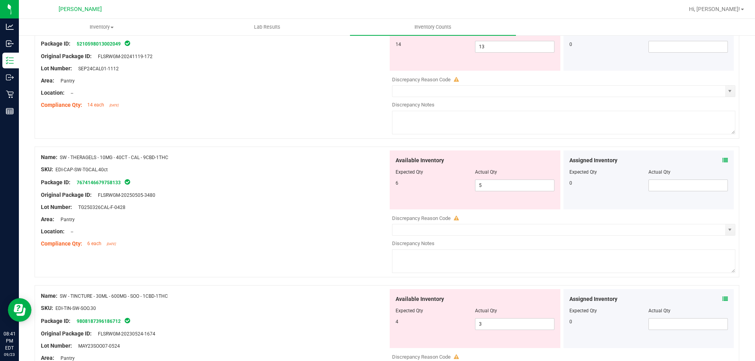
scroll to position [236, 0]
click at [723, 158] on icon at bounding box center [726, 159] width 6 height 6
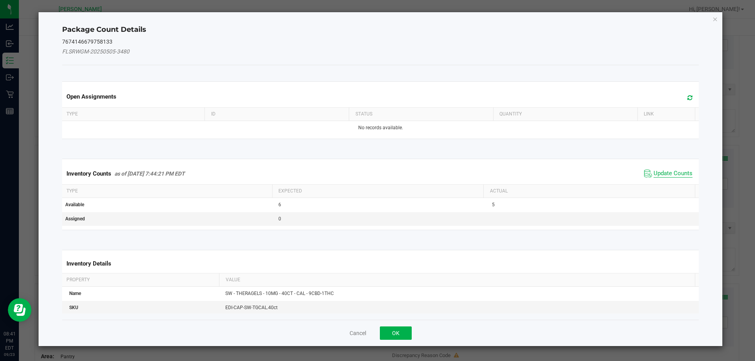
click at [654, 175] on span "Update Counts" at bounding box center [673, 174] width 39 height 8
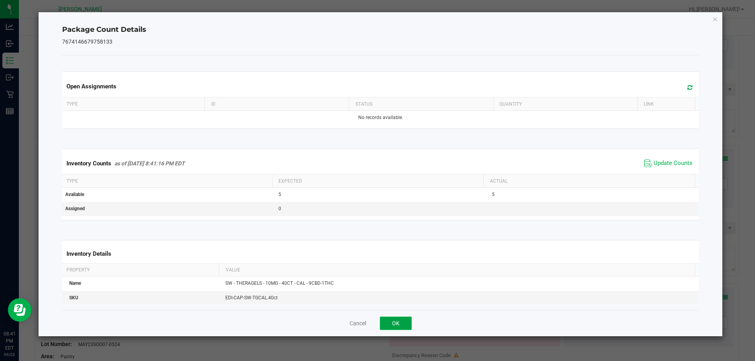
click at [393, 324] on button "OK" at bounding box center [396, 323] width 32 height 13
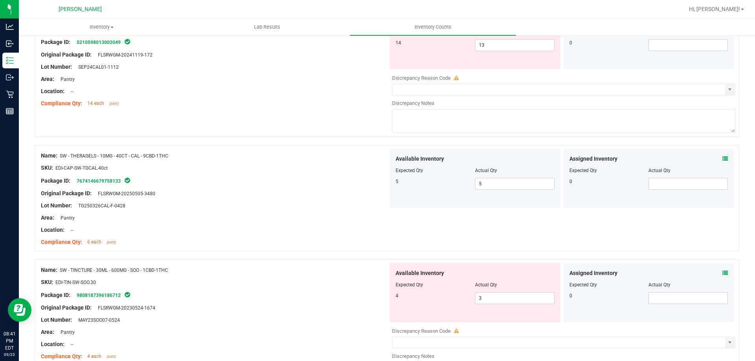
click at [722, 273] on div "Assigned Inventory Expected Qty Actual Qty 0" at bounding box center [649, 293] width 171 height 59
click at [723, 274] on icon at bounding box center [726, 274] width 6 height 6
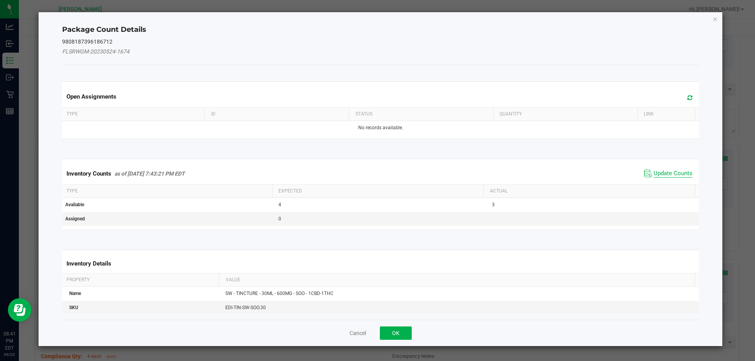
click at [668, 171] on span "Update Counts" at bounding box center [673, 174] width 39 height 8
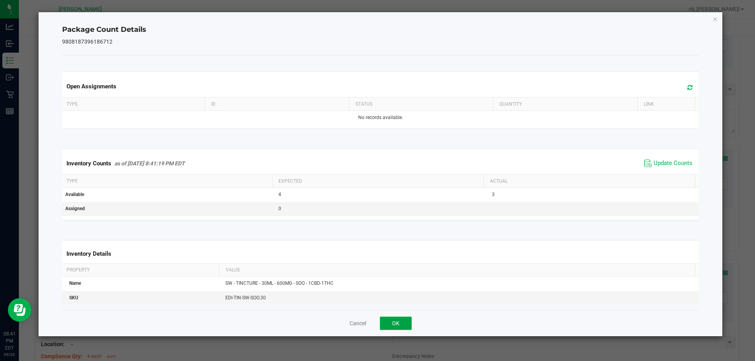
click at [407, 321] on button "OK" at bounding box center [396, 323] width 32 height 13
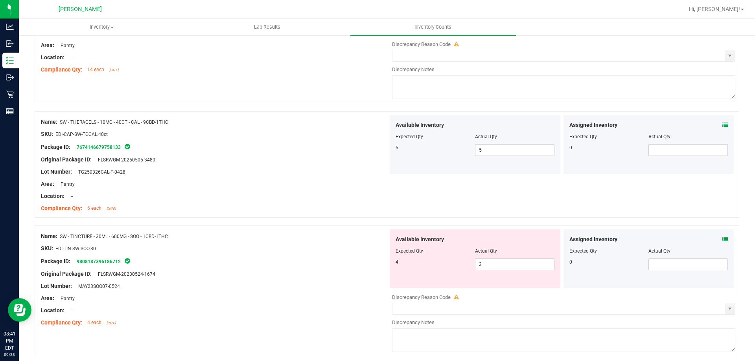
scroll to position [300, 0]
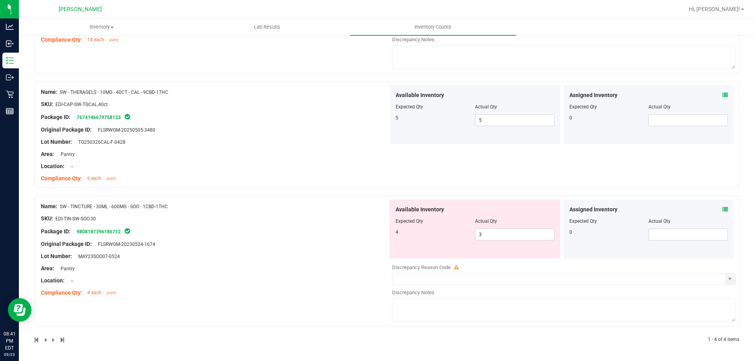
click at [723, 209] on icon at bounding box center [726, 210] width 6 height 6
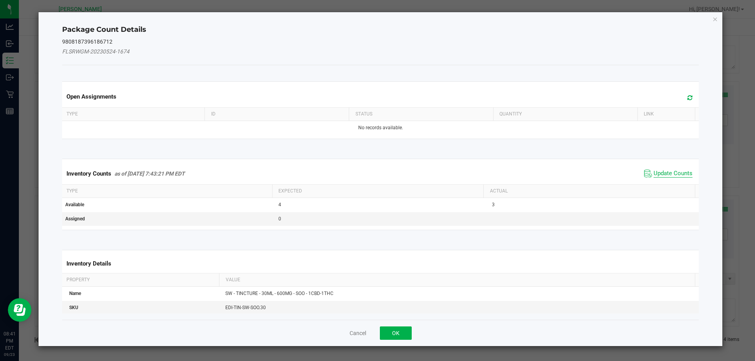
click at [678, 174] on span "Update Counts" at bounding box center [673, 174] width 39 height 8
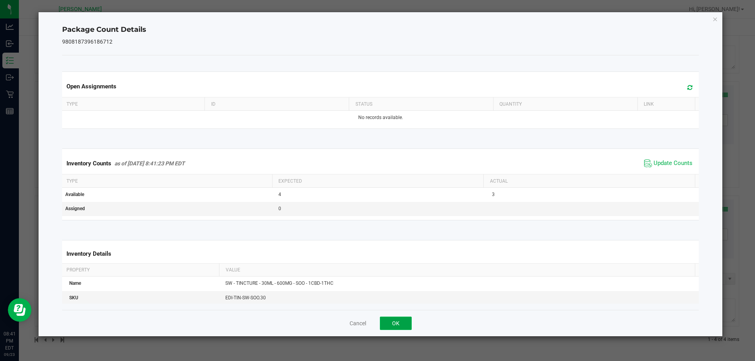
click at [404, 322] on button "OK" at bounding box center [396, 323] width 32 height 13
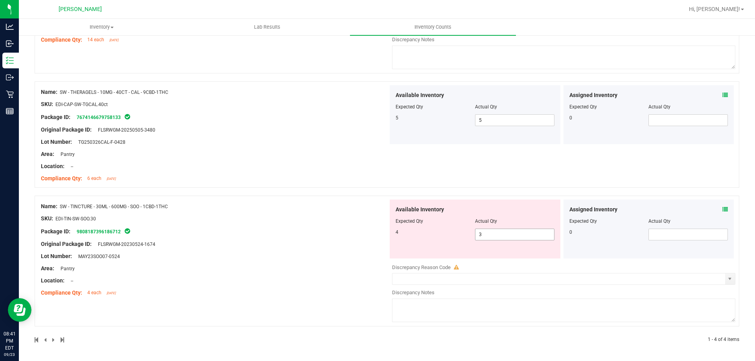
click at [481, 230] on span "3 3" at bounding box center [514, 235] width 79 height 12
type input "4"
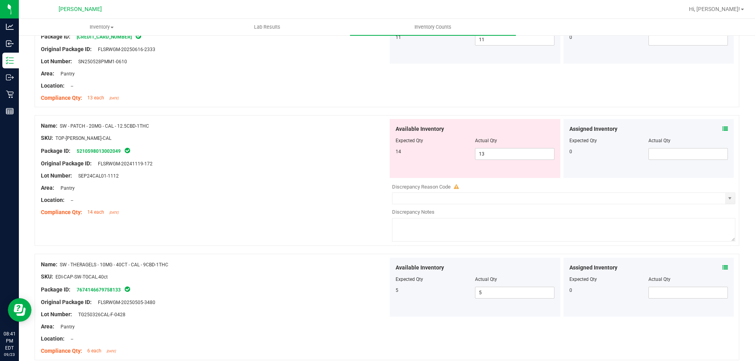
scroll to position [118, 0]
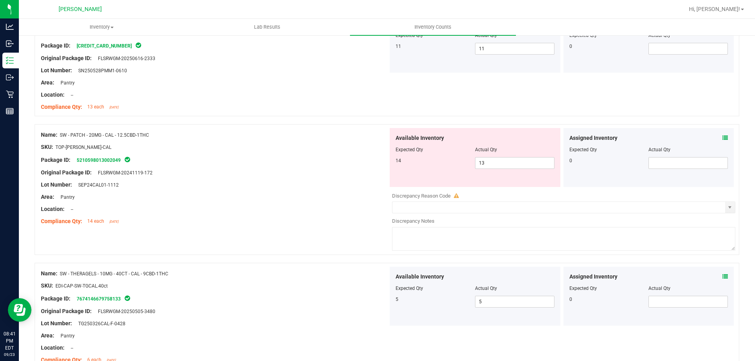
click at [723, 140] on icon at bounding box center [726, 138] width 6 height 6
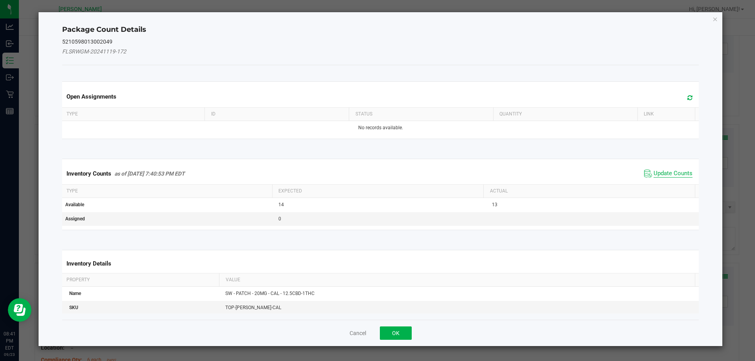
click at [664, 173] on span "Update Counts" at bounding box center [673, 174] width 39 height 8
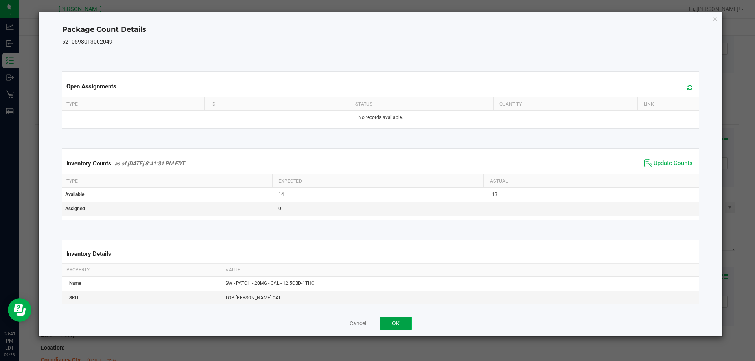
click at [398, 323] on button "OK" at bounding box center [396, 323] width 32 height 13
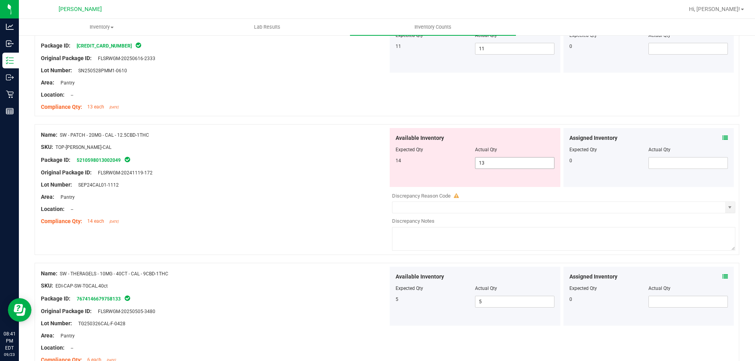
click at [492, 162] on span "13 13" at bounding box center [514, 163] width 79 height 12
type input "14"
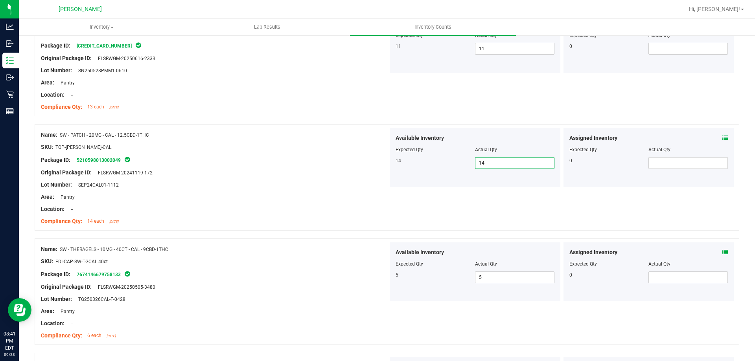
scroll to position [0, 0]
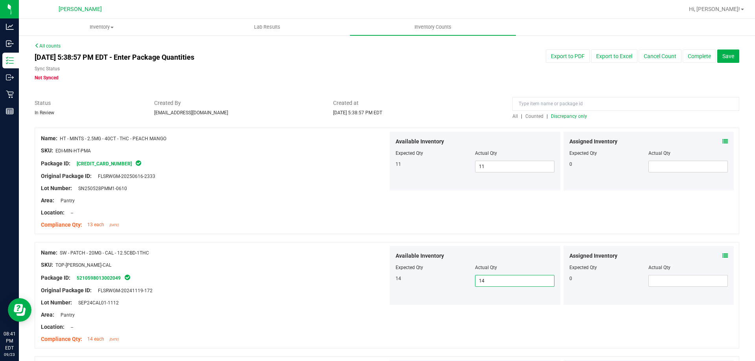
click at [553, 115] on span "Discrepancy only" at bounding box center [569, 117] width 36 height 6
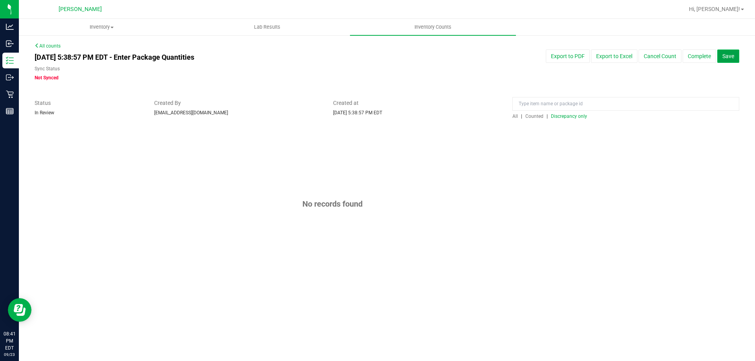
click at [739, 55] on button "Save" at bounding box center [728, 56] width 22 height 13
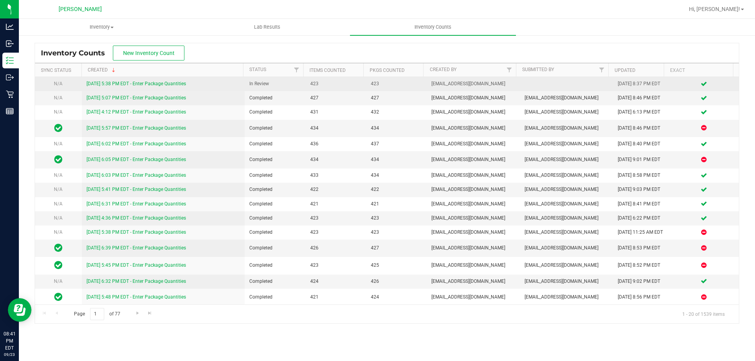
click at [135, 82] on link "[DATE] 5:38 PM EDT - Enter Package Quantities" at bounding box center [137, 84] width 100 height 6
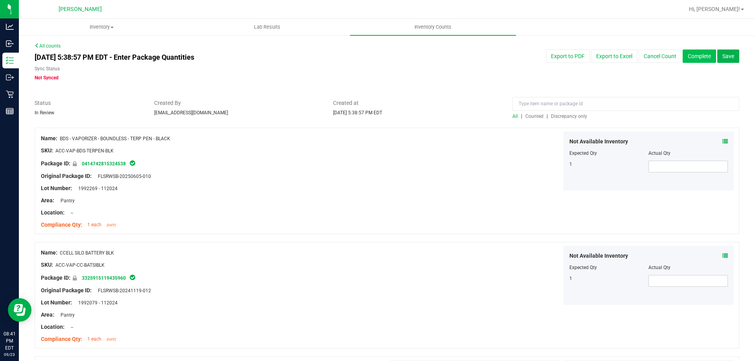
click at [696, 55] on button "Complete" at bounding box center [699, 56] width 33 height 13
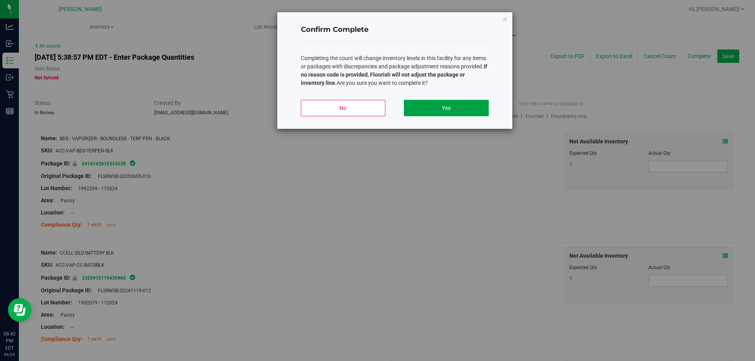
click at [479, 111] on button "Yes" at bounding box center [446, 108] width 85 height 17
